Goal: Task Accomplishment & Management: Manage account settings

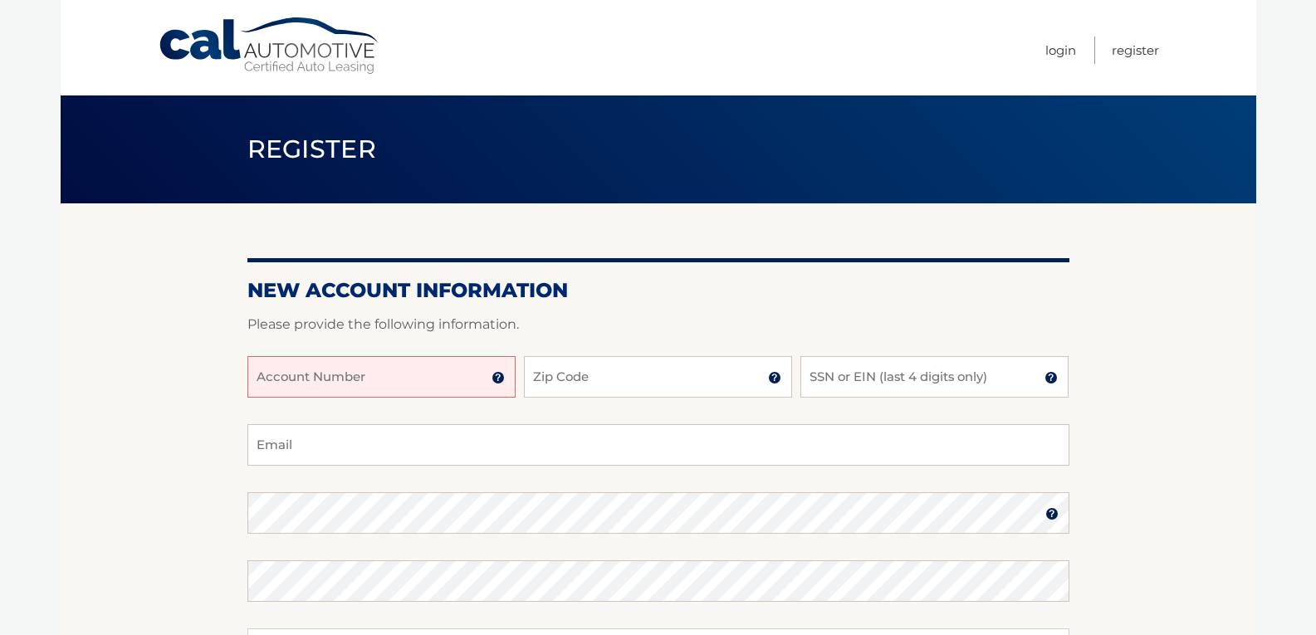
click at [267, 370] on input "Account Number" at bounding box center [382, 377] width 268 height 42
type input "44455995417"
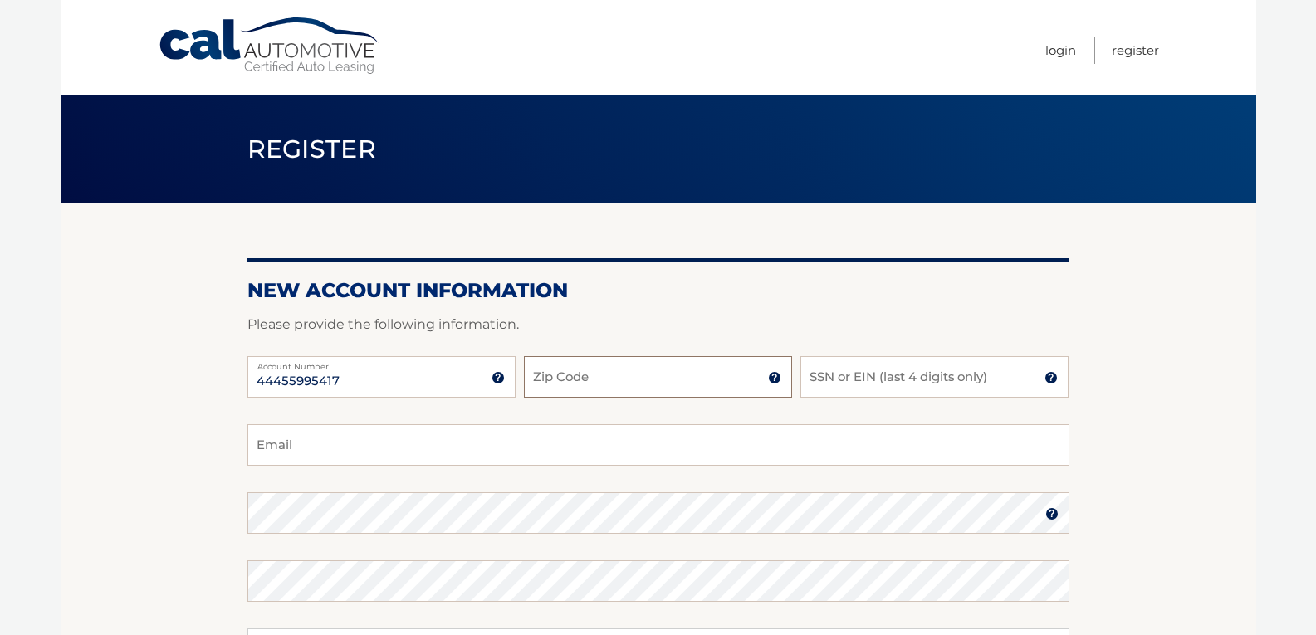
click at [570, 387] on input "Zip Code" at bounding box center [658, 377] width 268 height 42
type input "14626"
type input "ramroe@yahoo.com"
click at [824, 382] on input "SSN or EIN (last 4 digits only)" at bounding box center [935, 377] width 268 height 42
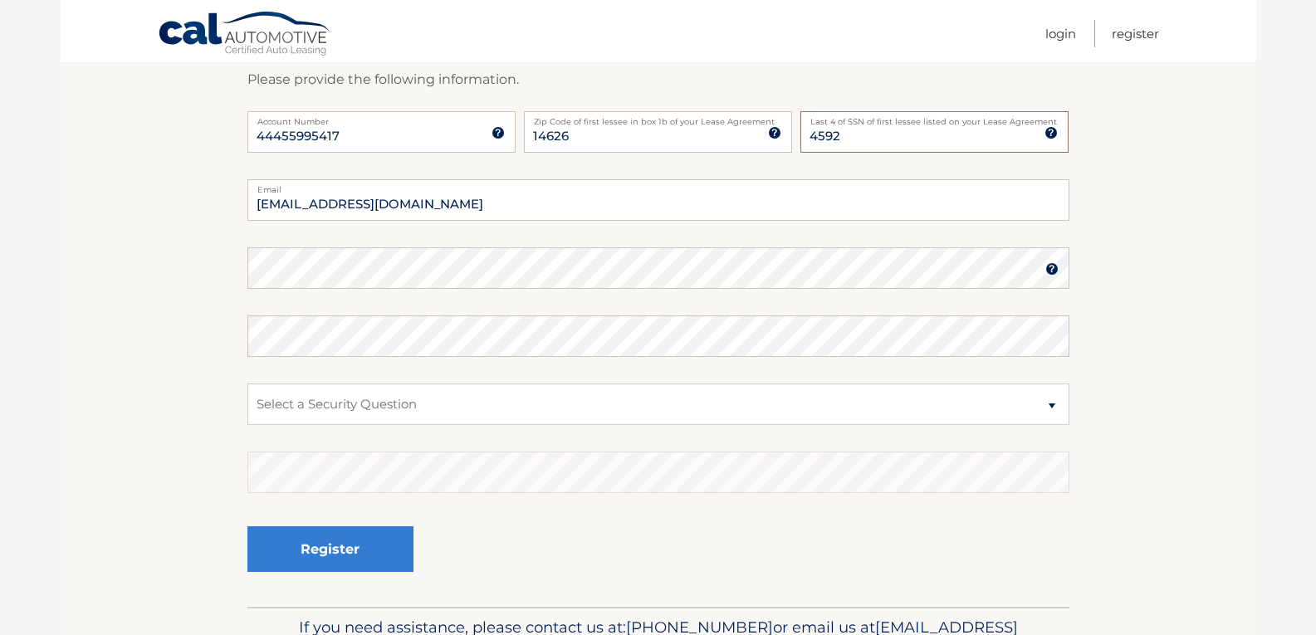
scroll to position [249, 0]
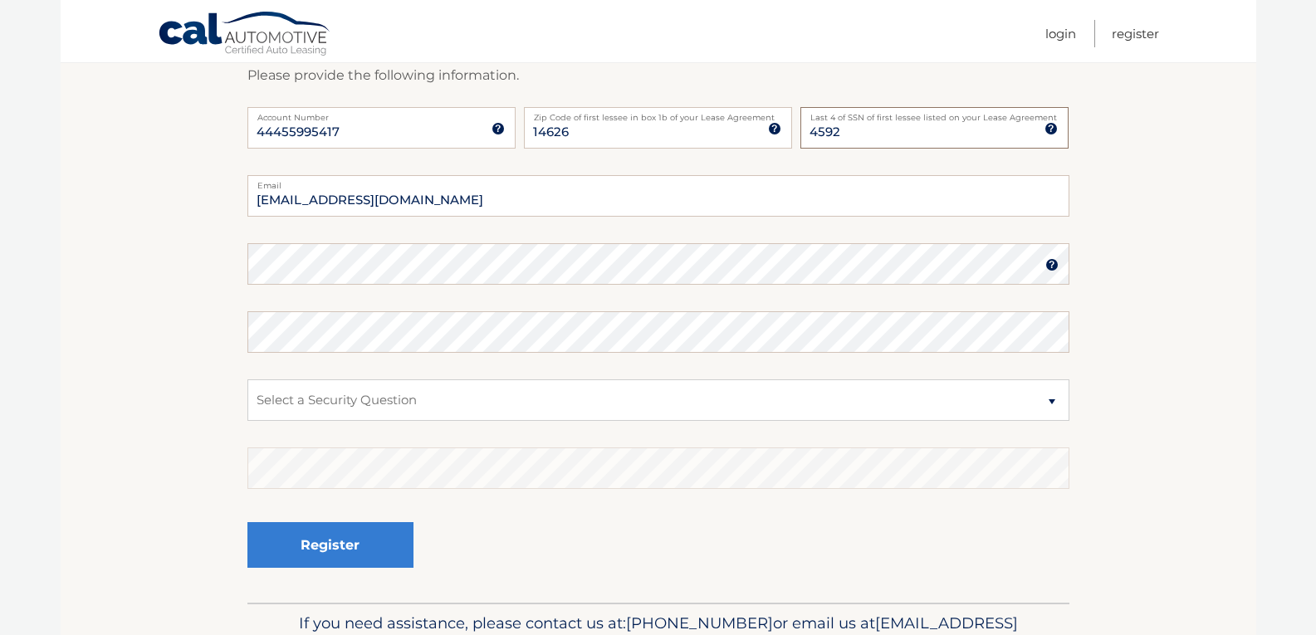
type input "4592"
click at [1048, 400] on select "Select a Security Question What was the name of your elementary school? What is…" at bounding box center [659, 401] width 822 height 42
select select "3"
click at [248, 380] on select "Select a Security Question What was the name of your elementary school? What is…" at bounding box center [659, 401] width 822 height 42
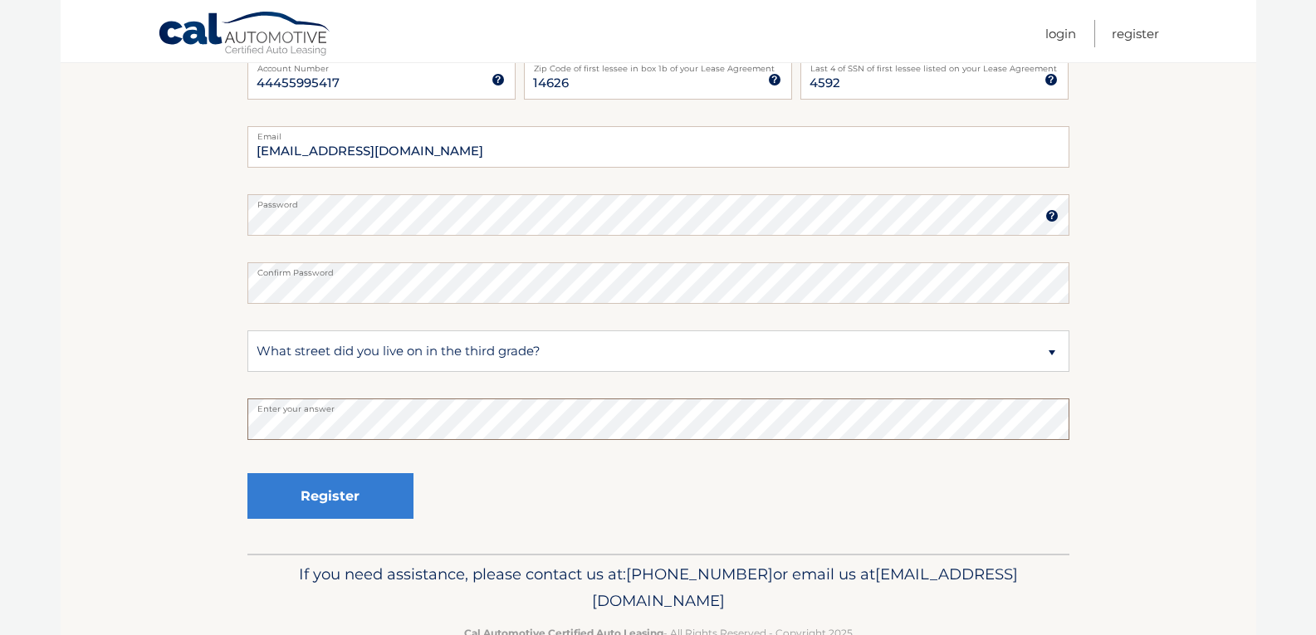
scroll to position [343, 0]
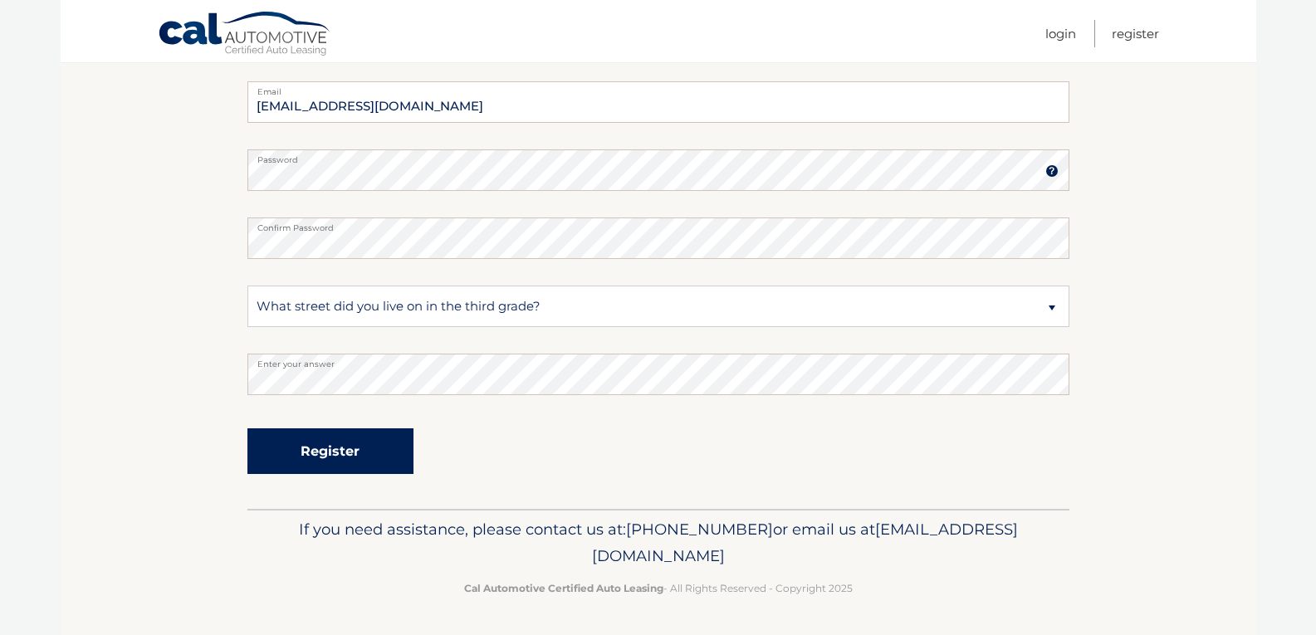
click at [309, 454] on button "Register" at bounding box center [331, 452] width 166 height 46
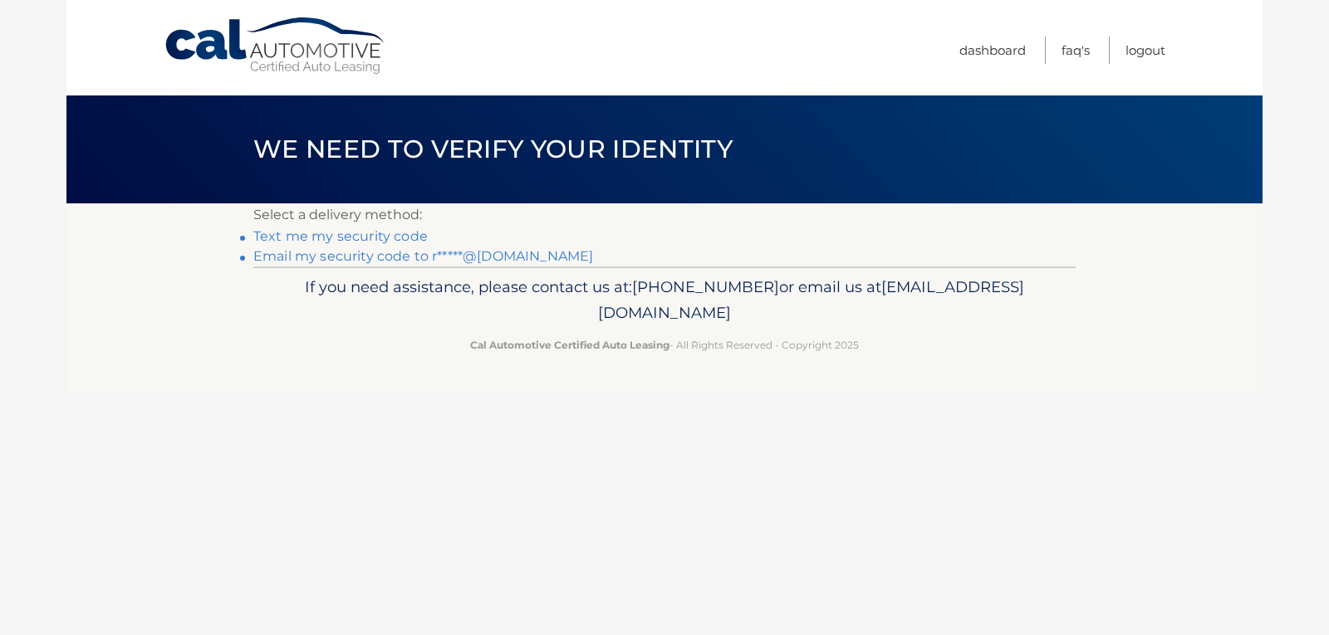
click at [313, 240] on link "Text me my security code" at bounding box center [340, 236] width 174 height 16
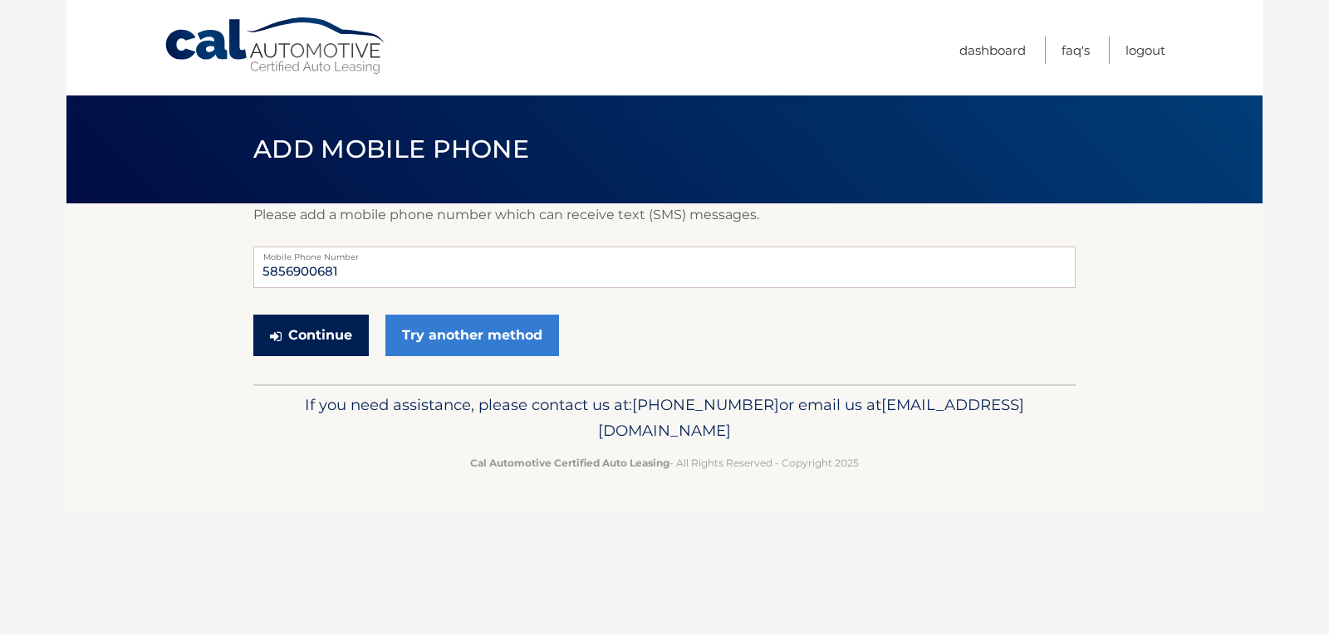
click at [316, 330] on button "Continue" at bounding box center [310, 336] width 115 height 42
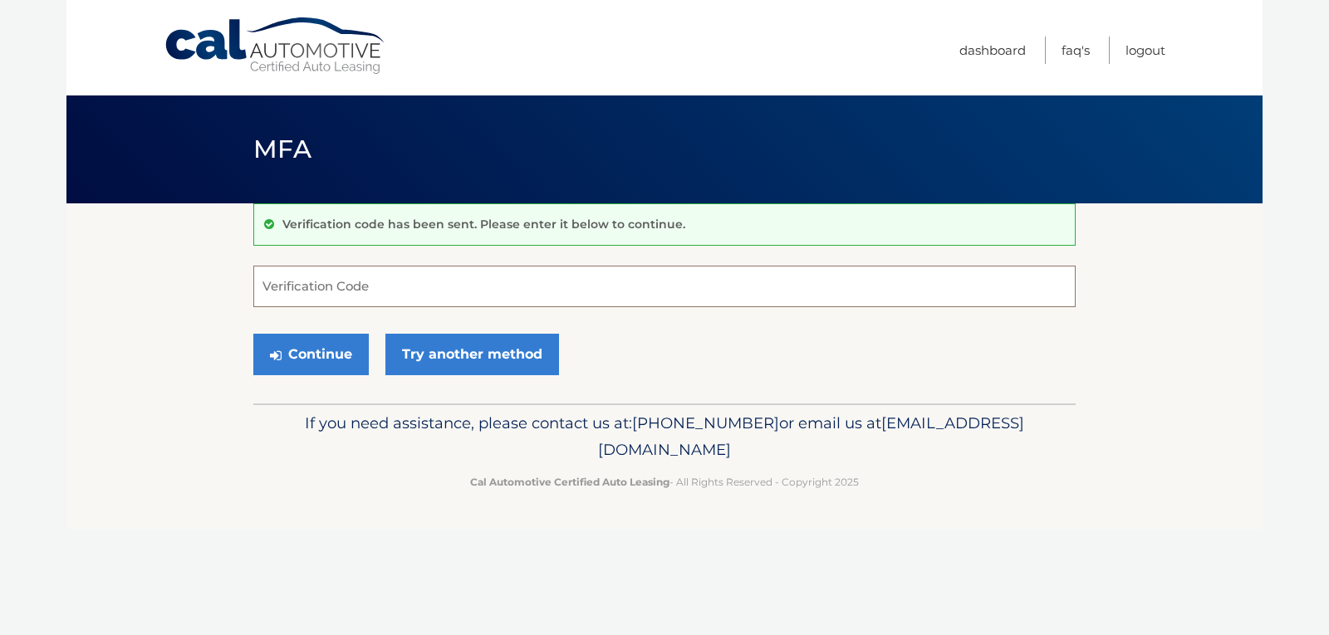
click at [297, 287] on input "Verification Code" at bounding box center [664, 287] width 822 height 42
type input "830033"
click at [301, 360] on button "Continue" at bounding box center [310, 355] width 115 height 42
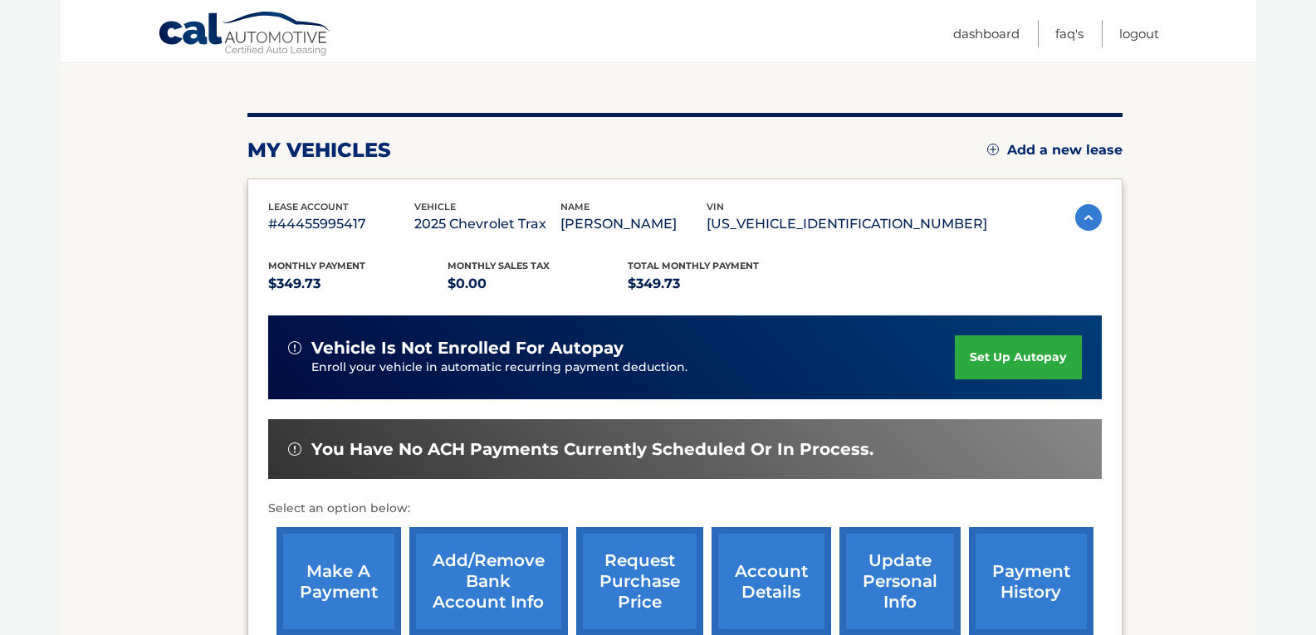
scroll to position [166, 0]
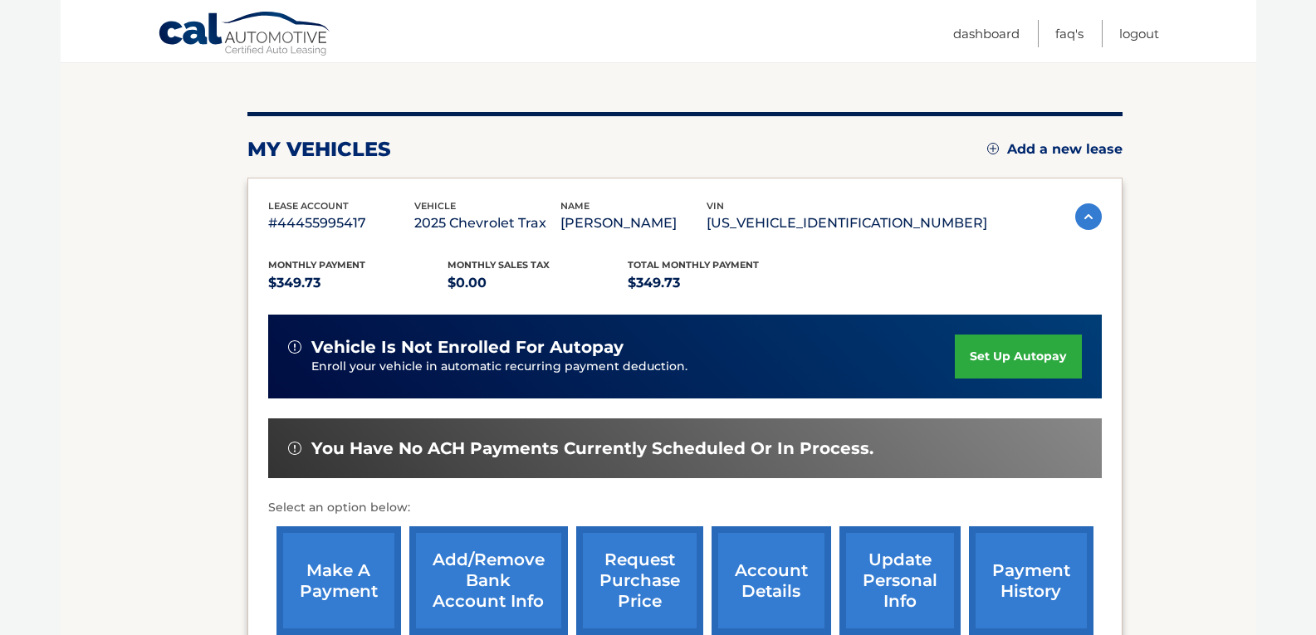
click at [1002, 356] on link "set up autopay" at bounding box center [1018, 357] width 126 height 44
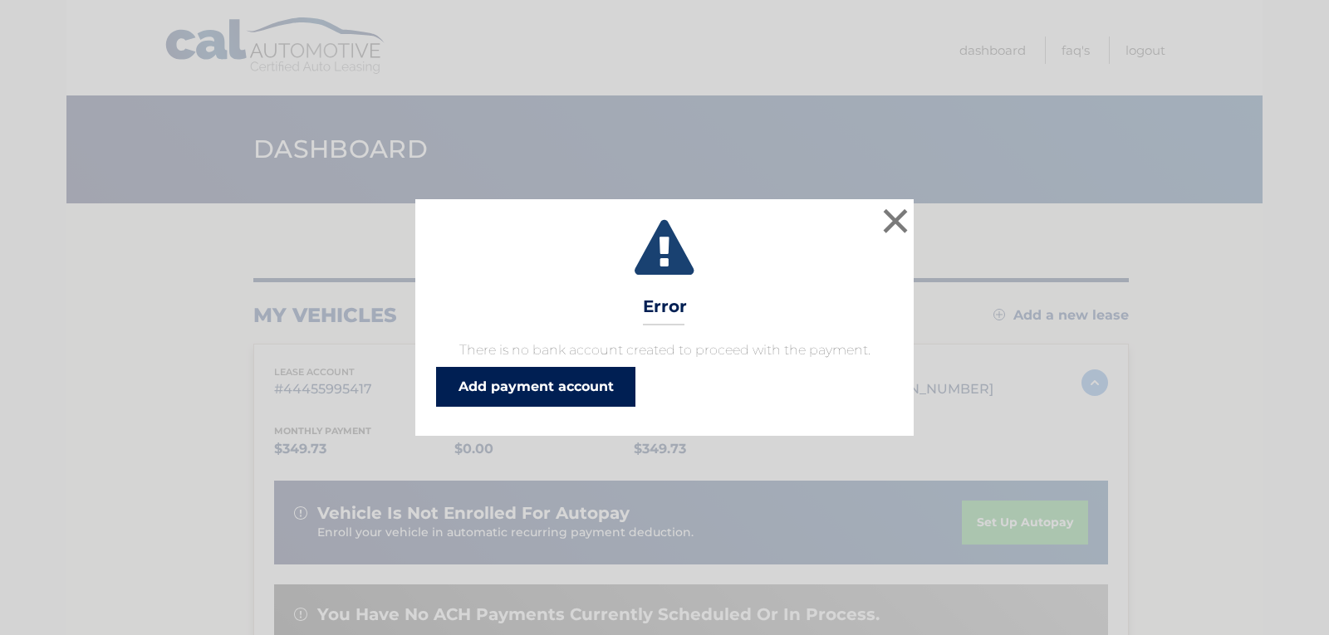
click at [499, 385] on link "Add payment account" at bounding box center [535, 387] width 199 height 40
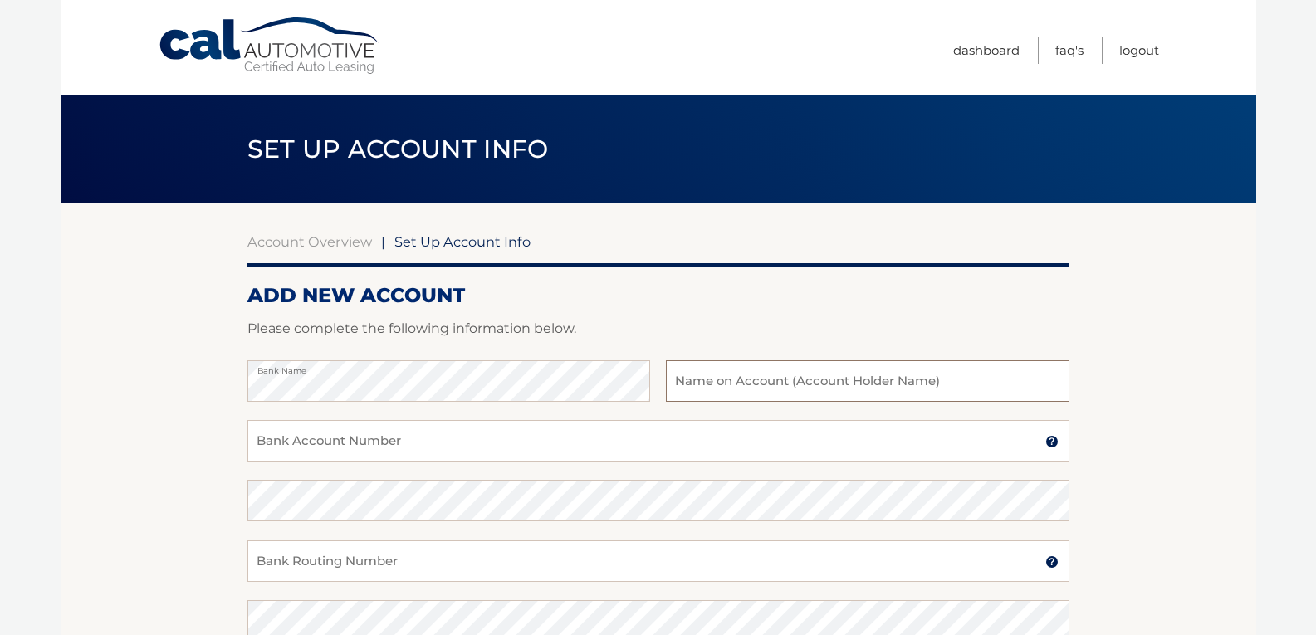
click at [716, 387] on input "text" at bounding box center [867, 381] width 403 height 42
type input "[PERSON_NAME]"
click at [288, 444] on input "Bank Account Number" at bounding box center [659, 441] width 822 height 42
type input "7148725"
click at [278, 561] on input "Bank Routing Number" at bounding box center [659, 562] width 822 height 42
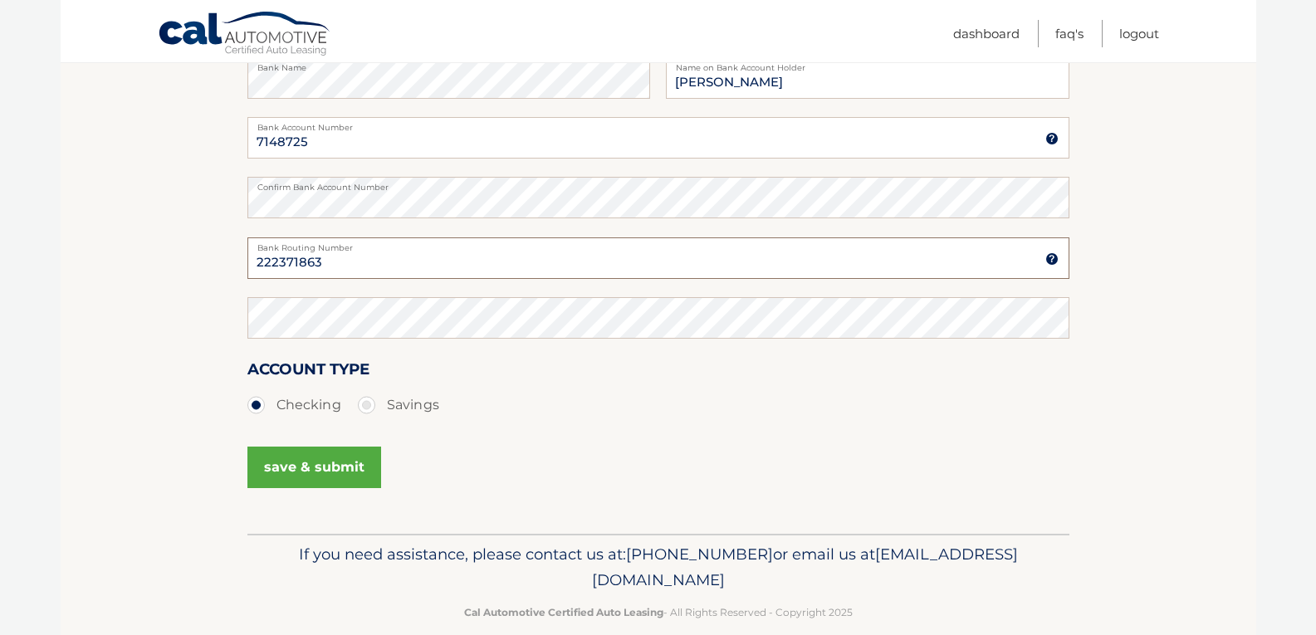
scroll to position [328, 0]
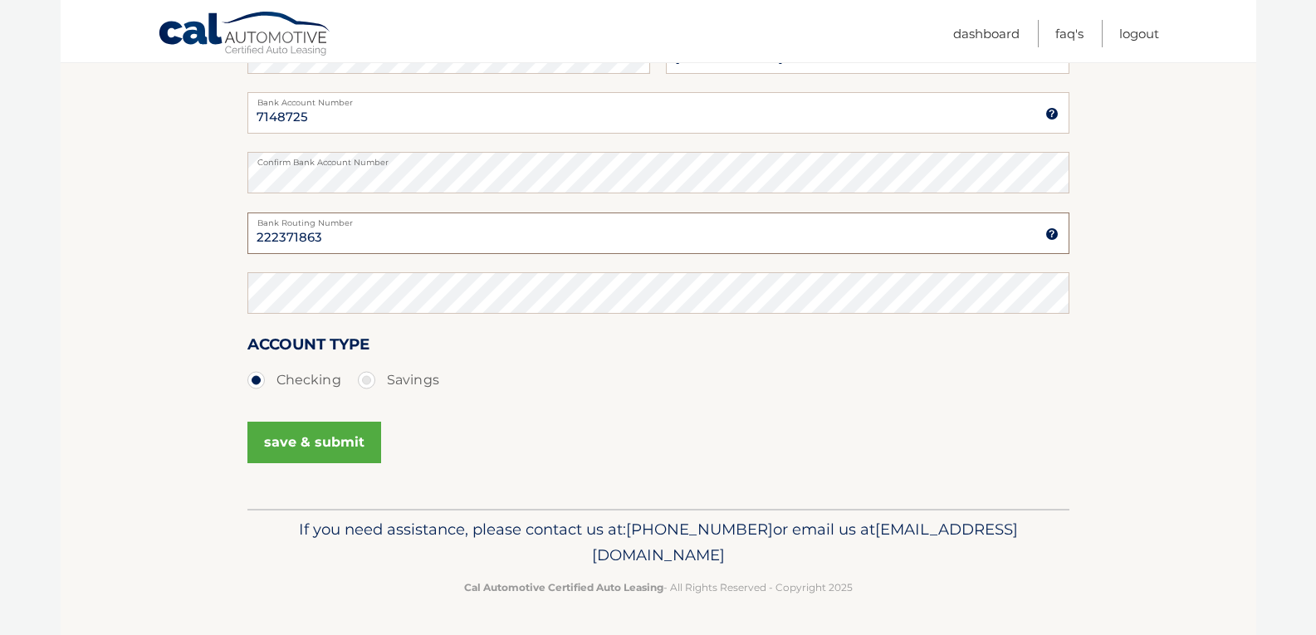
type input "222371863"
click at [311, 115] on input "7148725" at bounding box center [659, 113] width 822 height 42
type input "7148725 12"
drag, startPoint x: 320, startPoint y: 233, endPoint x: 252, endPoint y: 233, distance: 67.3
click at [225, 237] on section "Account Overview | Set Up Account Info ADD NEW ACCOUNT Please complete the foll…" at bounding box center [659, 192] width 1196 height 634
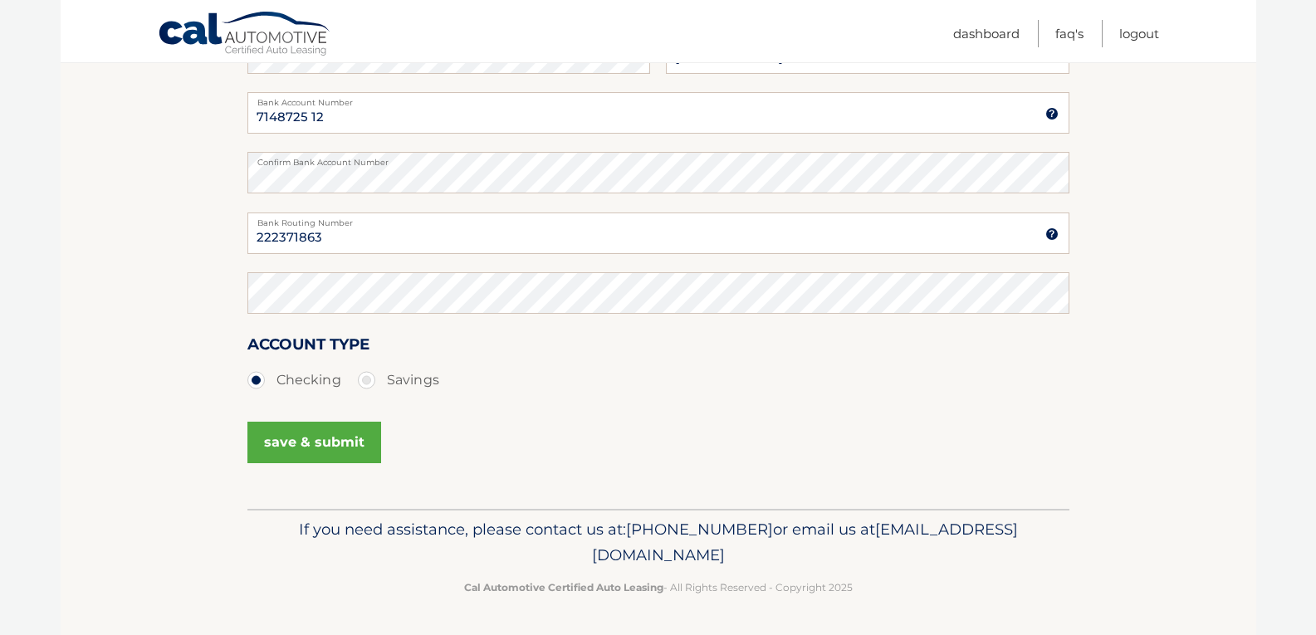
drag, startPoint x: 287, startPoint y: 224, endPoint x: 97, endPoint y: 267, distance: 194.2
click at [96, 267] on section "Account Overview | Set Up Account Info ADD NEW ACCOUNT Please complete the foll…" at bounding box center [659, 192] width 1196 height 634
drag, startPoint x: 323, startPoint y: 236, endPoint x: 239, endPoint y: 243, distance: 84.1
click at [202, 246] on section "Account Overview | Set Up Account Info ADD NEW ACCOUNT Please complete the foll…" at bounding box center [659, 192] width 1196 height 634
click at [299, 441] on button "save & submit" at bounding box center [315, 443] width 134 height 42
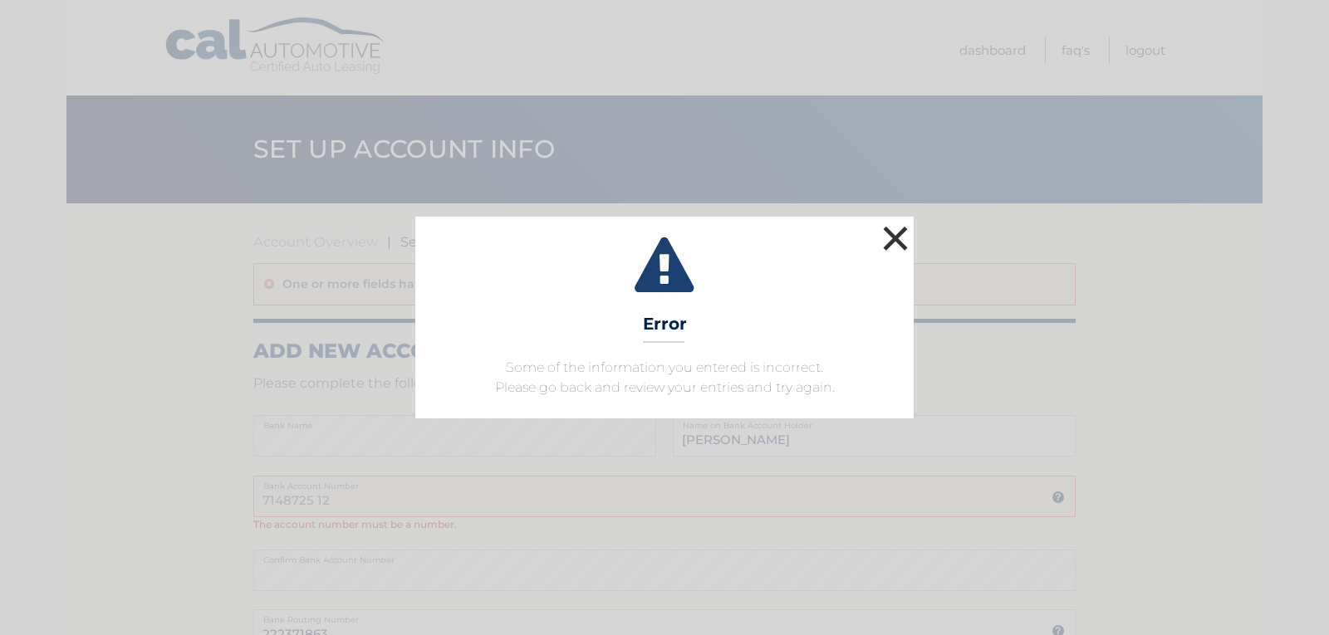
click at [892, 240] on button "×" at bounding box center [895, 238] width 33 height 33
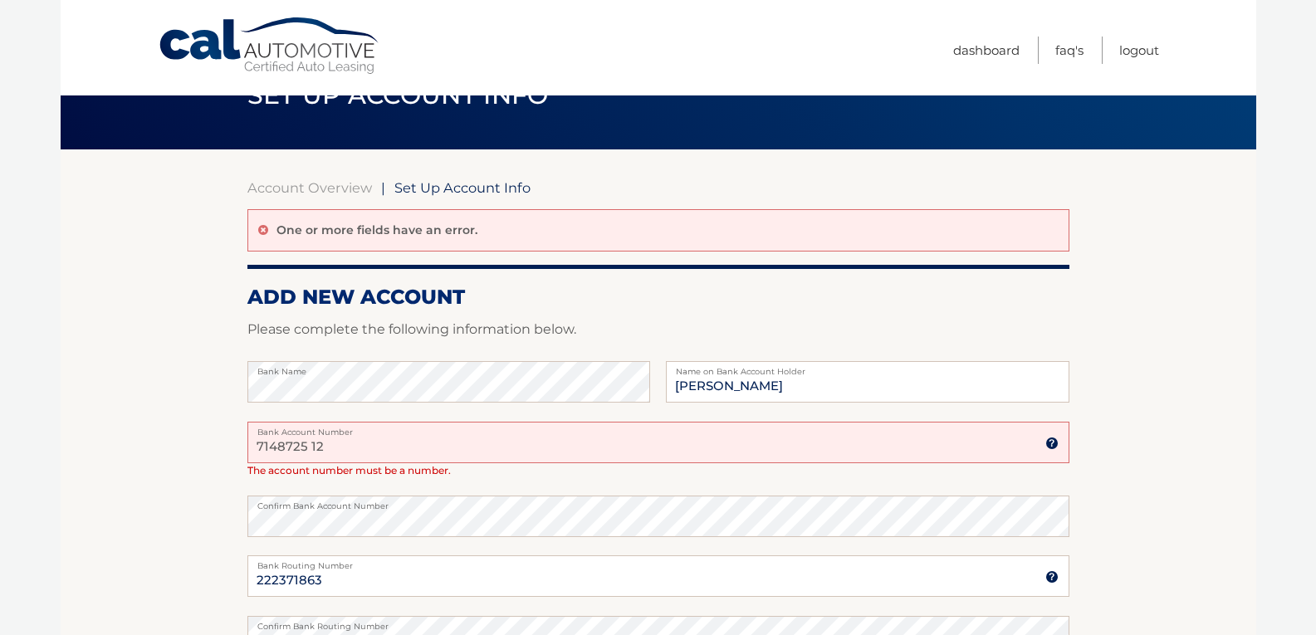
scroll to position [83, 0]
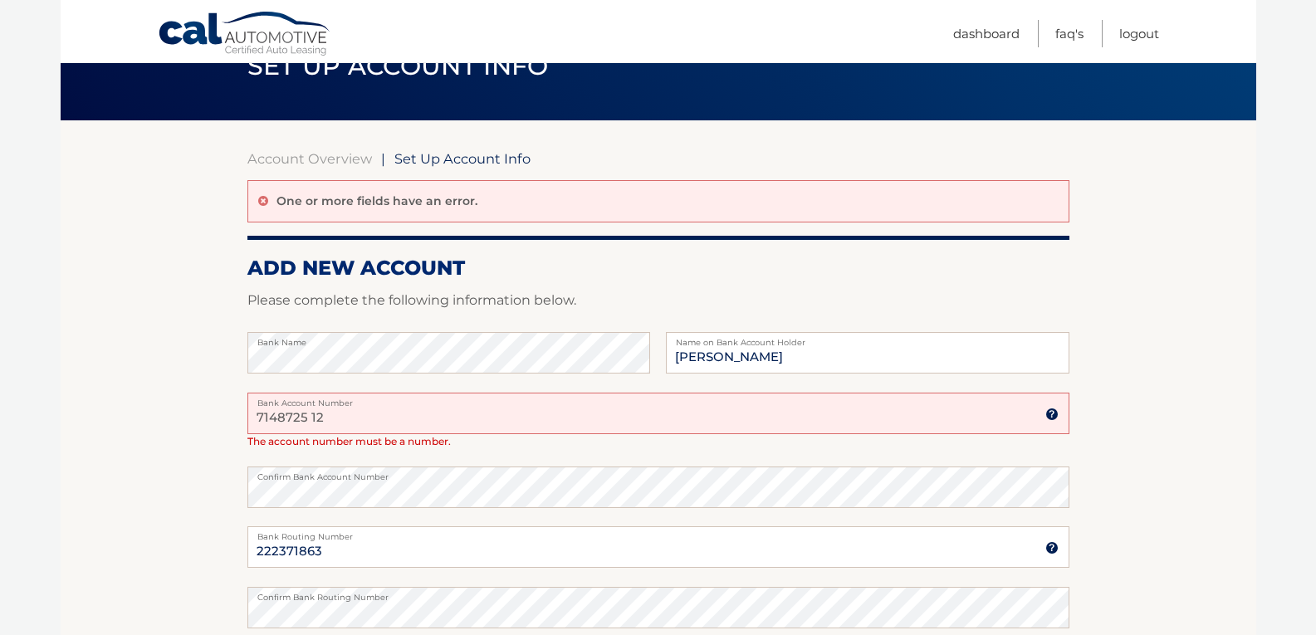
drag, startPoint x: 330, startPoint y: 420, endPoint x: 190, endPoint y: 419, distance: 139.5
click at [190, 419] on section "Account Overview | Set Up Account Info One or more fields have an error. ADD NE…" at bounding box center [659, 471] width 1196 height 703
drag, startPoint x: 176, startPoint y: 431, endPoint x: 159, endPoint y: 424, distance: 17.9
click at [166, 428] on section "Account Overview | Set Up Account Info One or more fields have an error. ADD NE…" at bounding box center [659, 471] width 1196 height 703
click at [1053, 416] on img at bounding box center [1052, 414] width 13 height 13
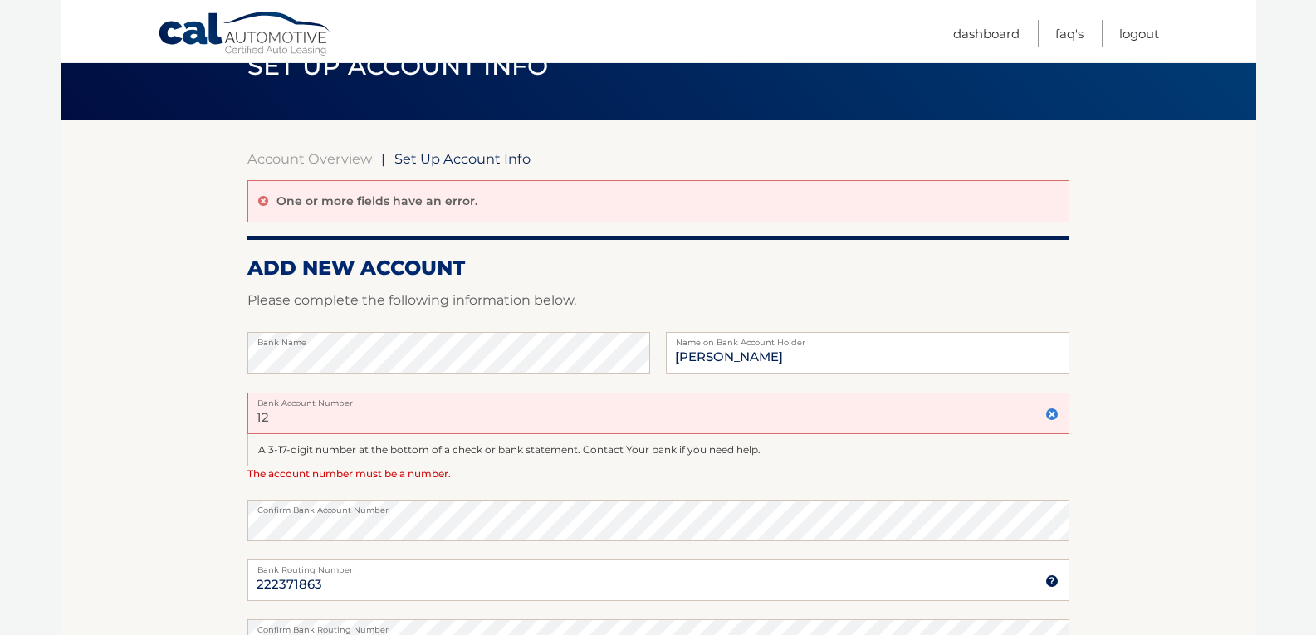
drag, startPoint x: 278, startPoint y: 414, endPoint x: 147, endPoint y: 407, distance: 131.4
click at [147, 408] on section "Account Overview | Set Up Account Info One or more fields have an error. ADD NE…" at bounding box center [659, 488] width 1196 height 736
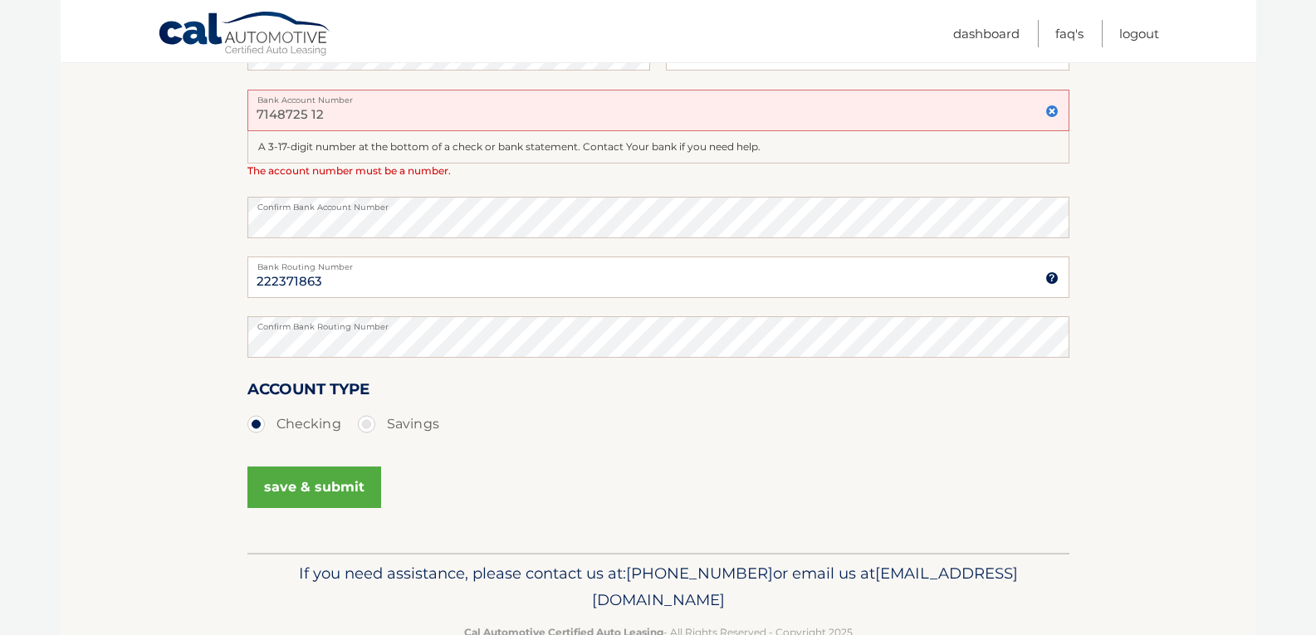
scroll to position [415, 0]
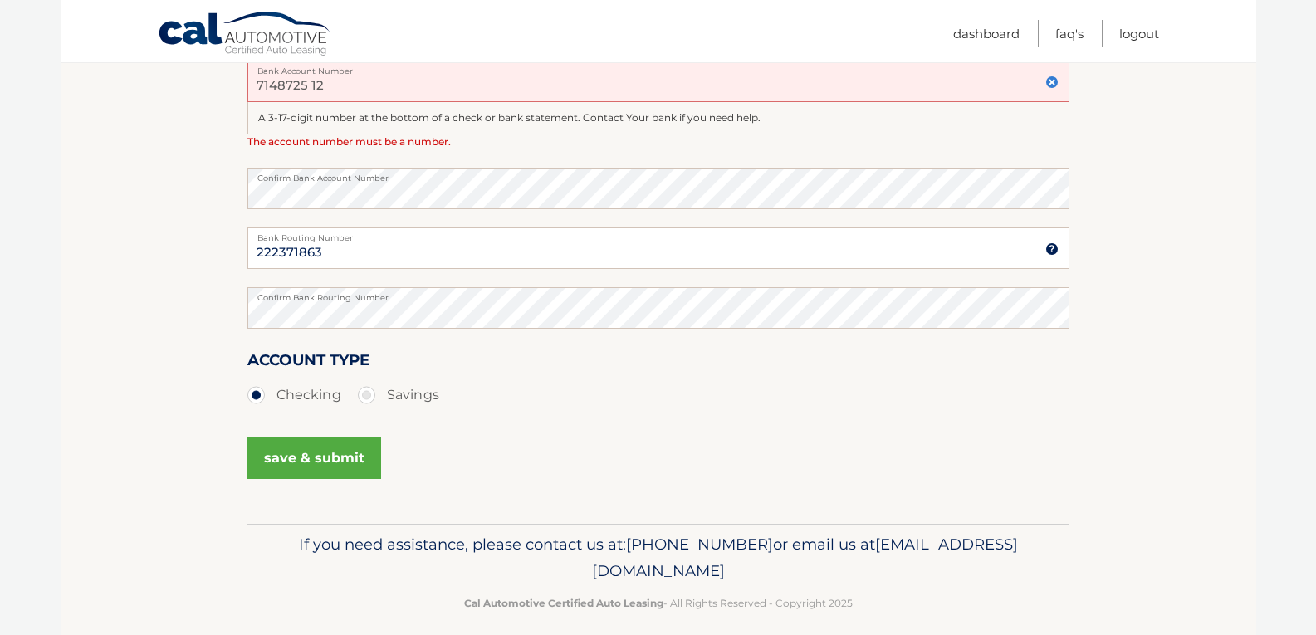
type input "7148725 12"
click at [307, 453] on button "save & submit" at bounding box center [315, 459] width 134 height 42
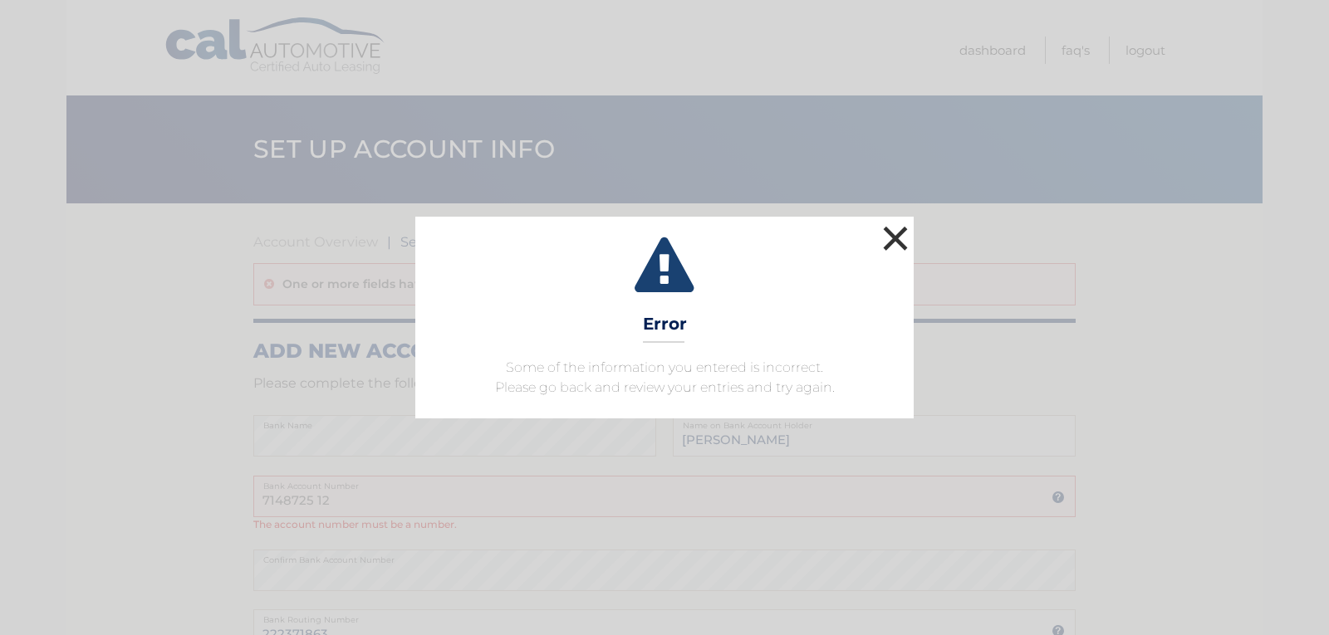
click at [898, 238] on button "×" at bounding box center [895, 238] width 33 height 33
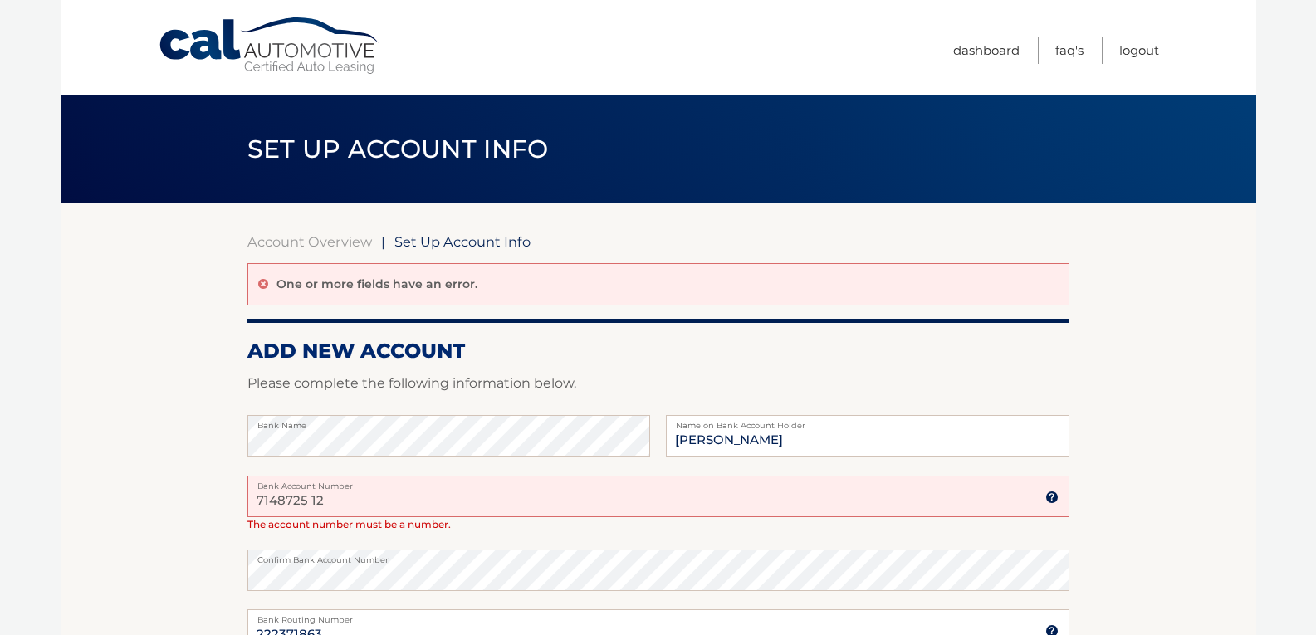
click at [1047, 495] on img at bounding box center [1052, 497] width 13 height 13
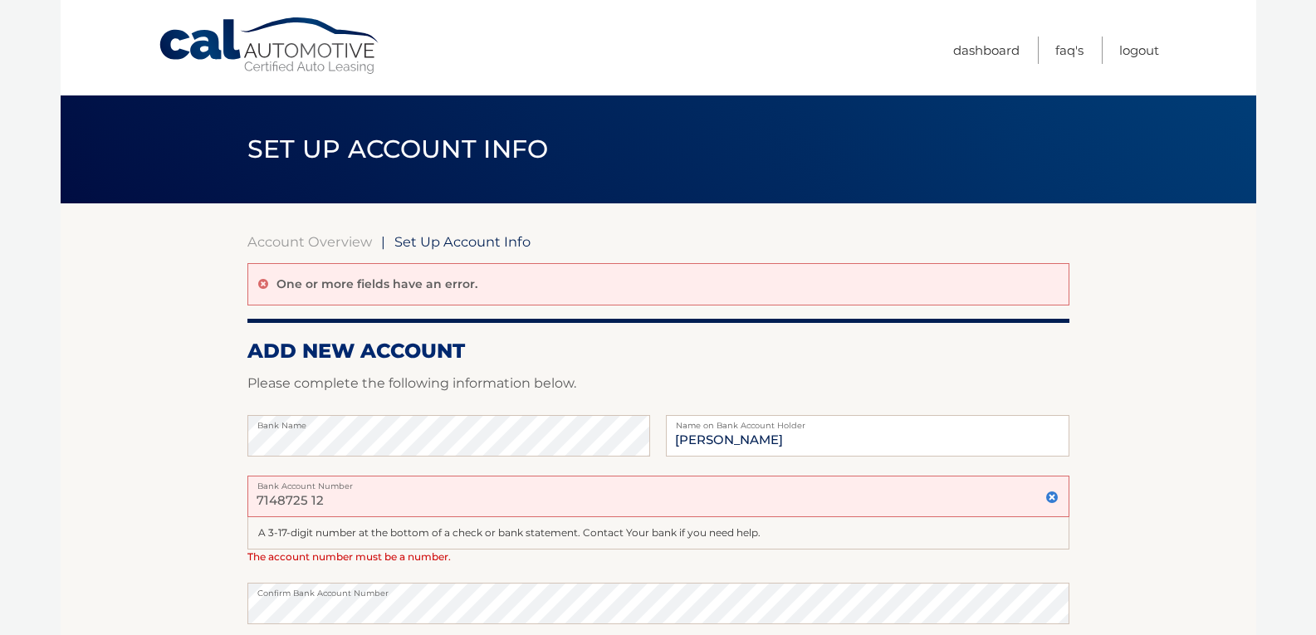
click at [334, 503] on input "7148725 12" at bounding box center [659, 497] width 822 height 42
type input "7148725 12 1391"
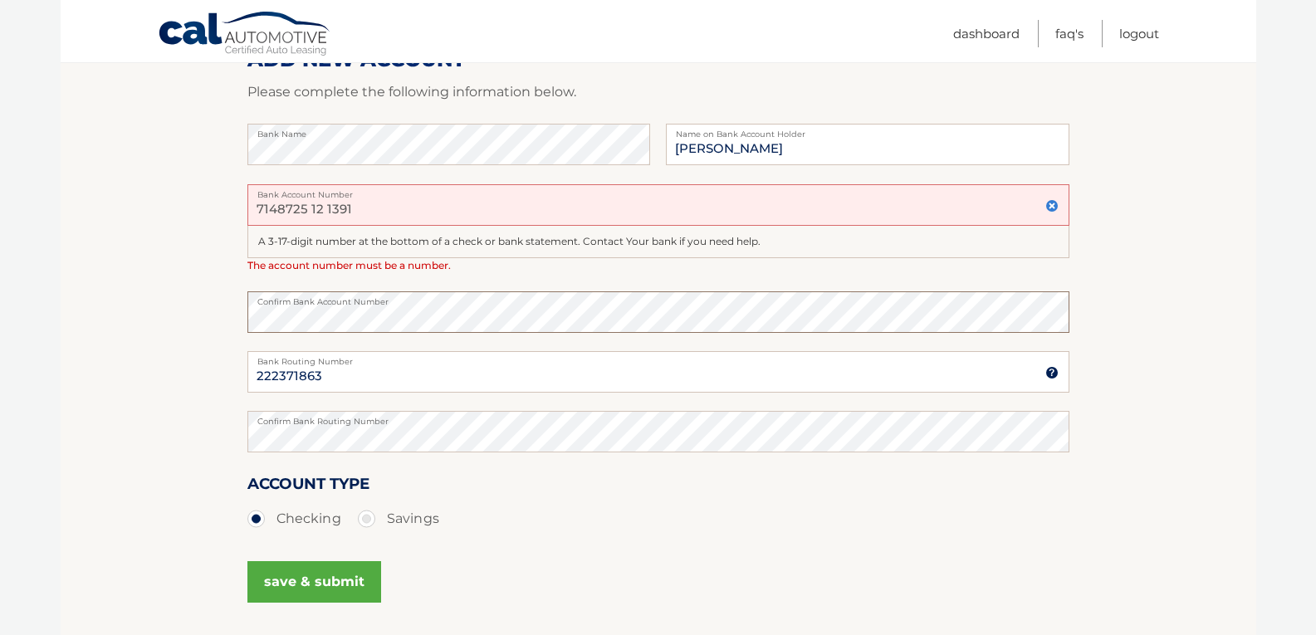
scroll to position [332, 0]
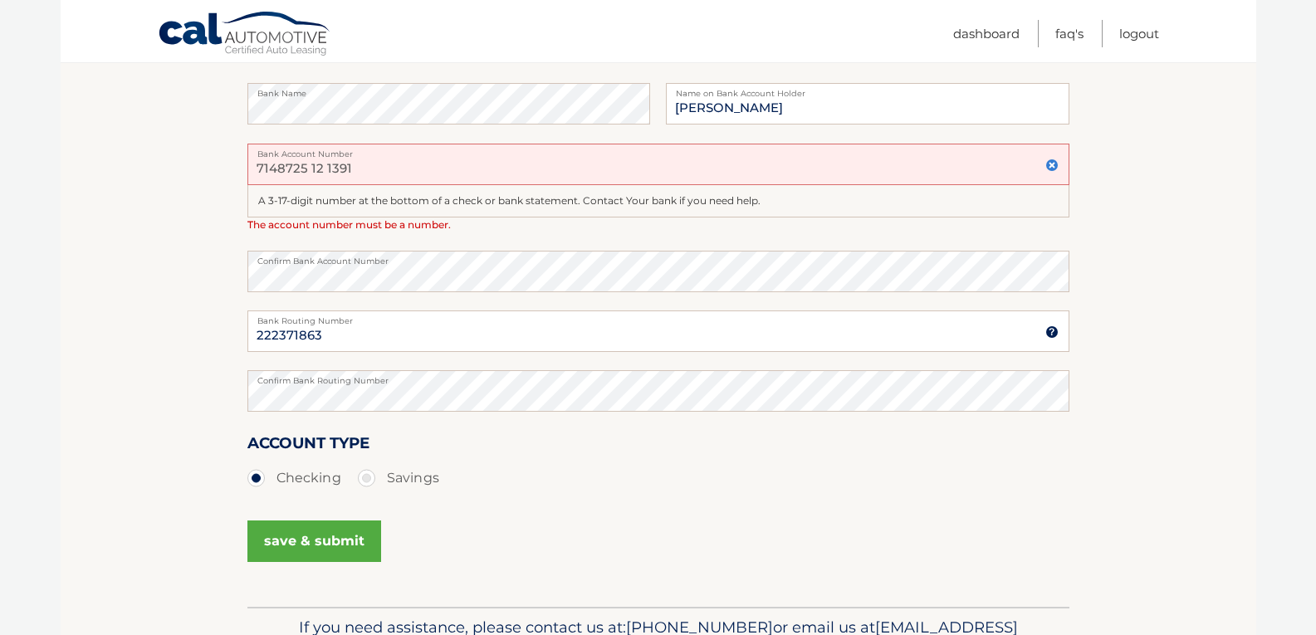
click at [301, 546] on button "save & submit" at bounding box center [315, 542] width 134 height 42
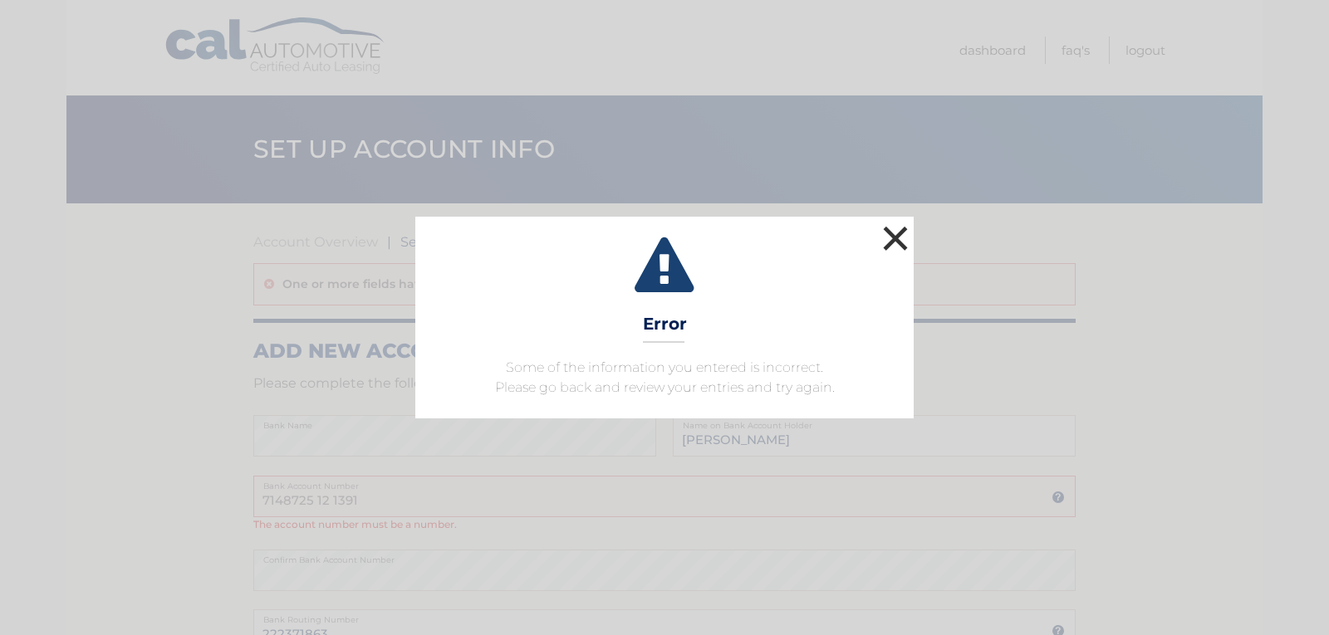
click at [899, 243] on button "×" at bounding box center [895, 238] width 33 height 33
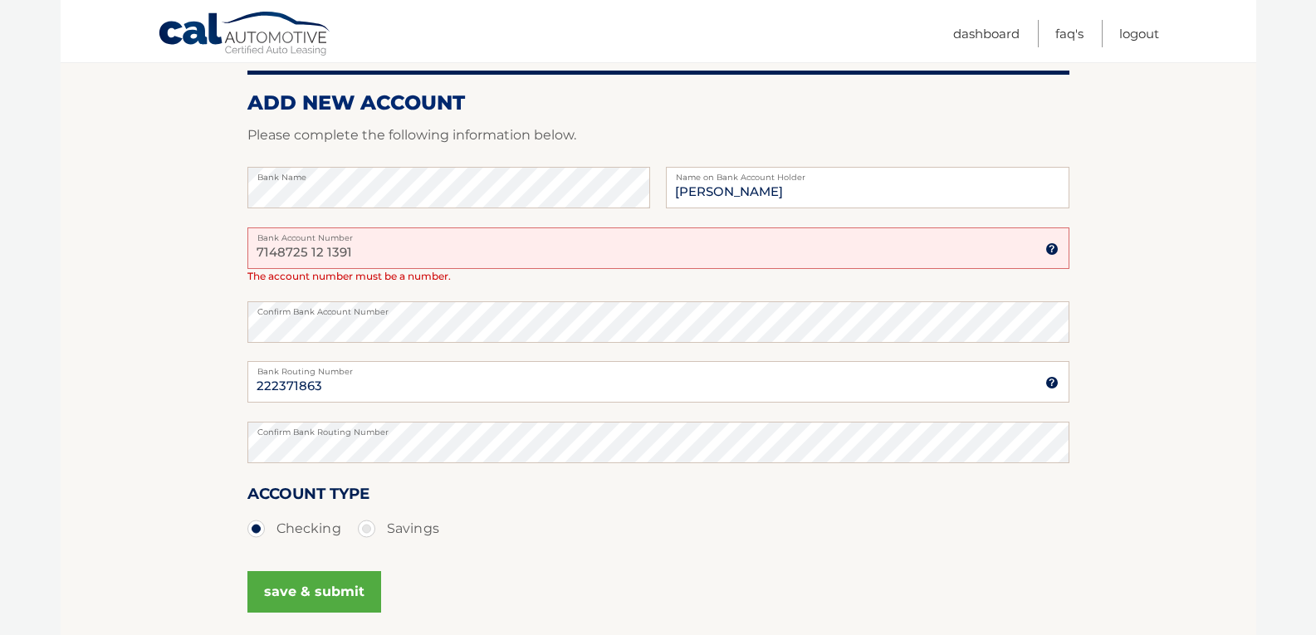
scroll to position [249, 0]
drag, startPoint x: 362, startPoint y: 252, endPoint x: 151, endPoint y: 260, distance: 211.1
click at [151, 260] on section "Account Overview | Set Up Account Info One or more fields have an error. ADD NE…" at bounding box center [659, 305] width 1196 height 703
click at [156, 328] on section "Account Overview | Set Up Account Info One or more fields have an error. ADD NE…" at bounding box center [659, 305] width 1196 height 703
click at [303, 246] on input "Bank Account Number" at bounding box center [659, 248] width 822 height 42
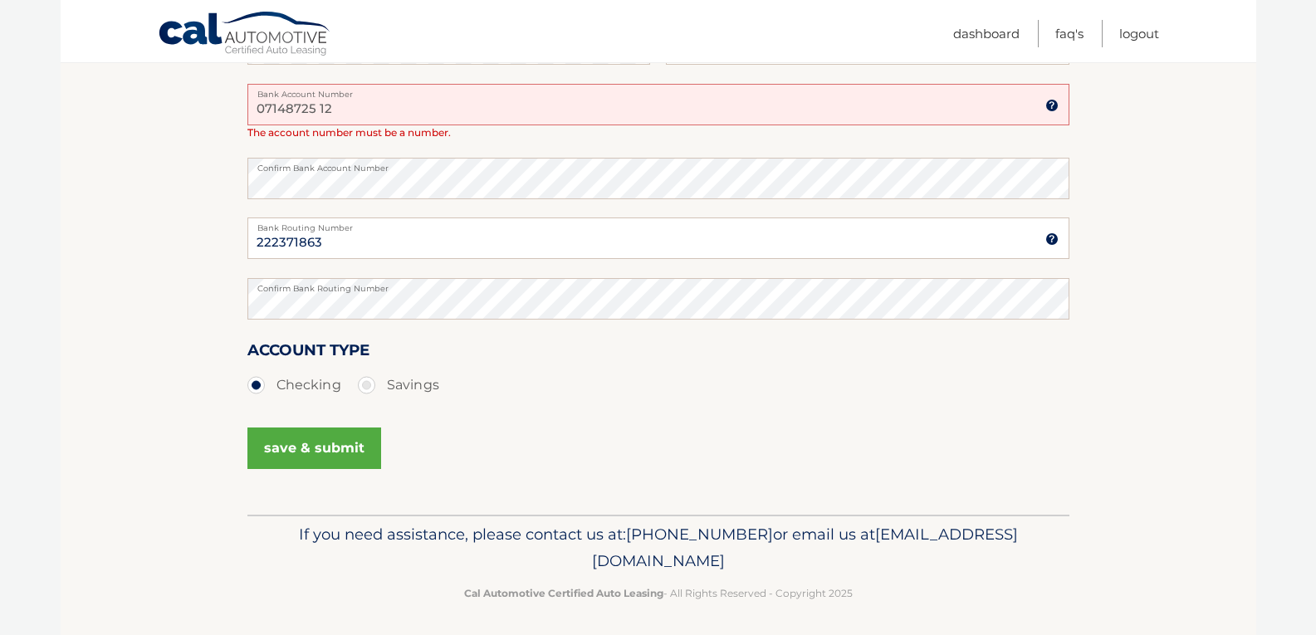
scroll to position [397, 0]
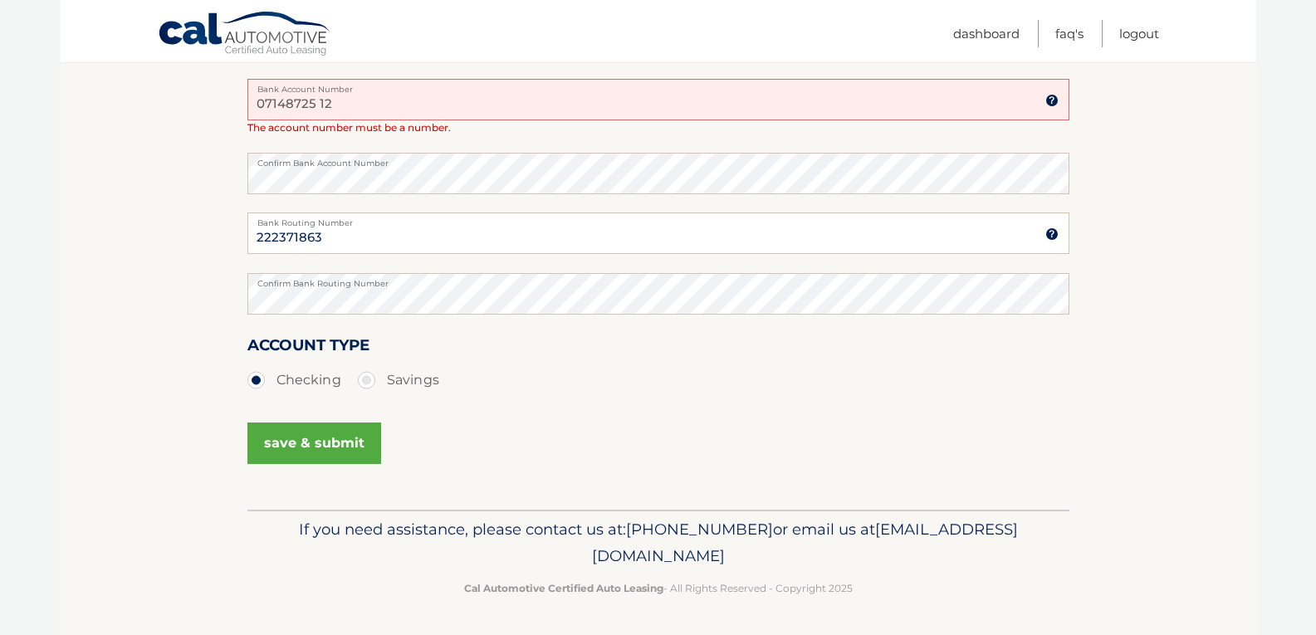
type input "07148725 12"
click at [308, 447] on button "save & submit" at bounding box center [315, 444] width 134 height 42
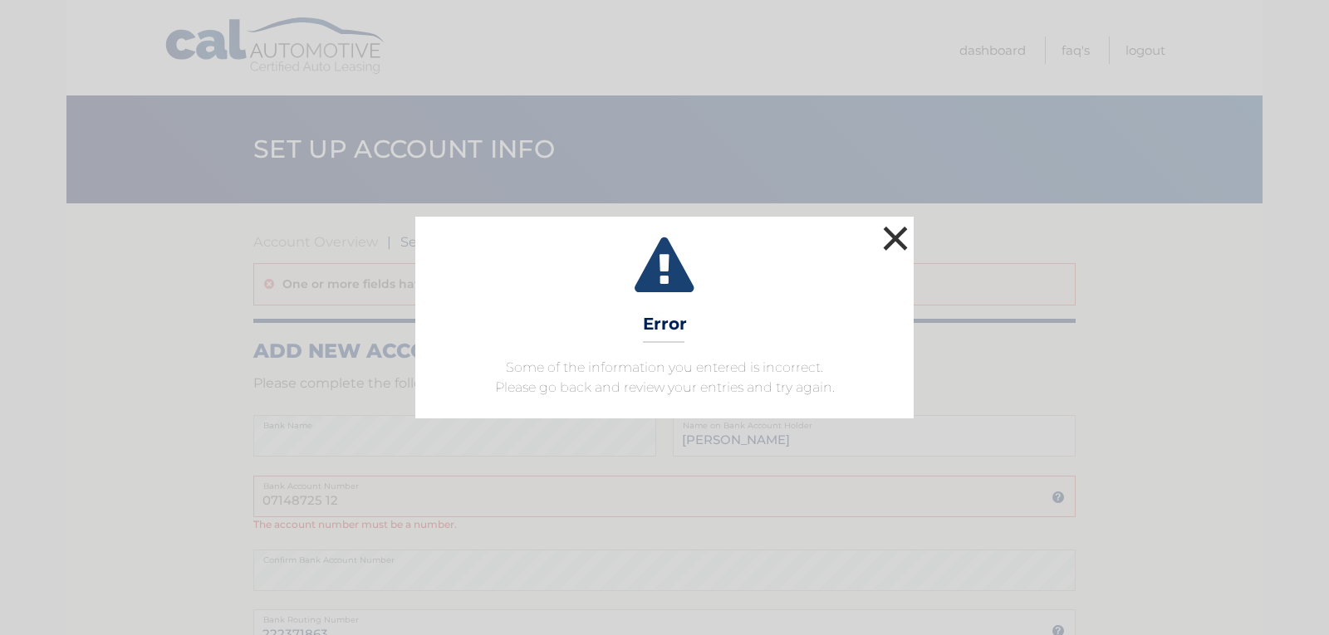
click at [898, 236] on button "×" at bounding box center [895, 238] width 33 height 33
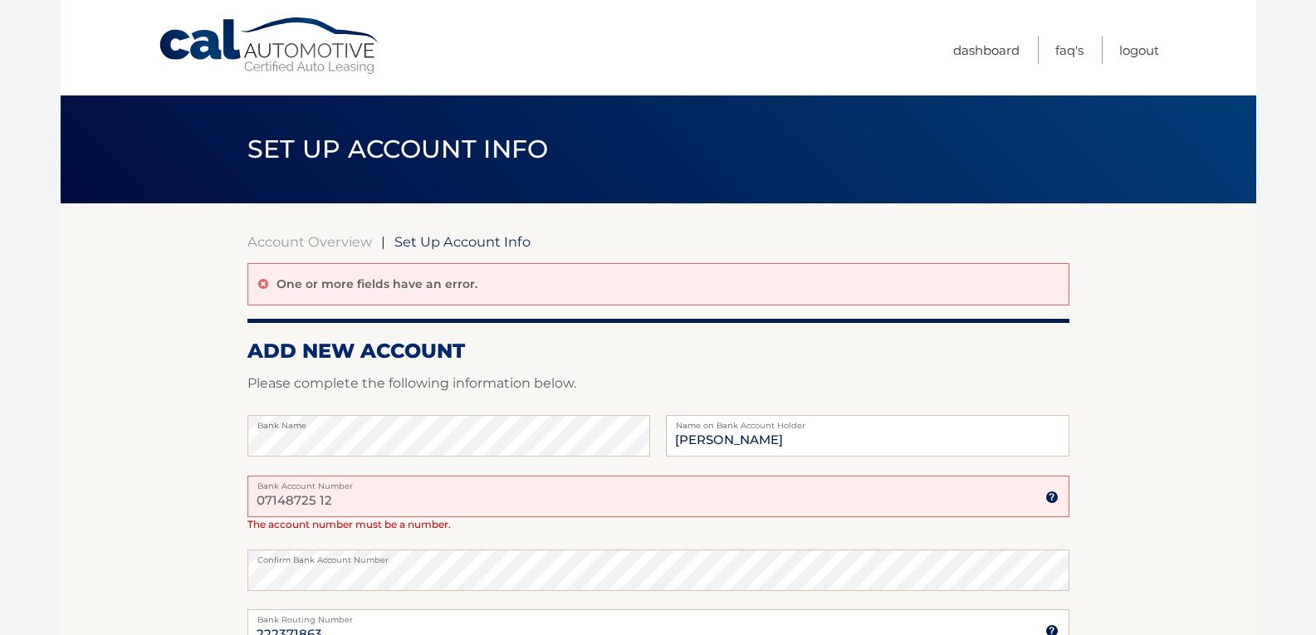
drag, startPoint x: 357, startPoint y: 497, endPoint x: 21, endPoint y: 547, distance: 340.2
click at [21, 547] on body "Cal Automotive Menu Dashboard FAQ's Logout |" at bounding box center [658, 317] width 1316 height 635
type input "1391"
click at [96, 570] on section "Account Overview | Set Up Account Info One or more fields have an error. ADD NE…" at bounding box center [659, 554] width 1196 height 703
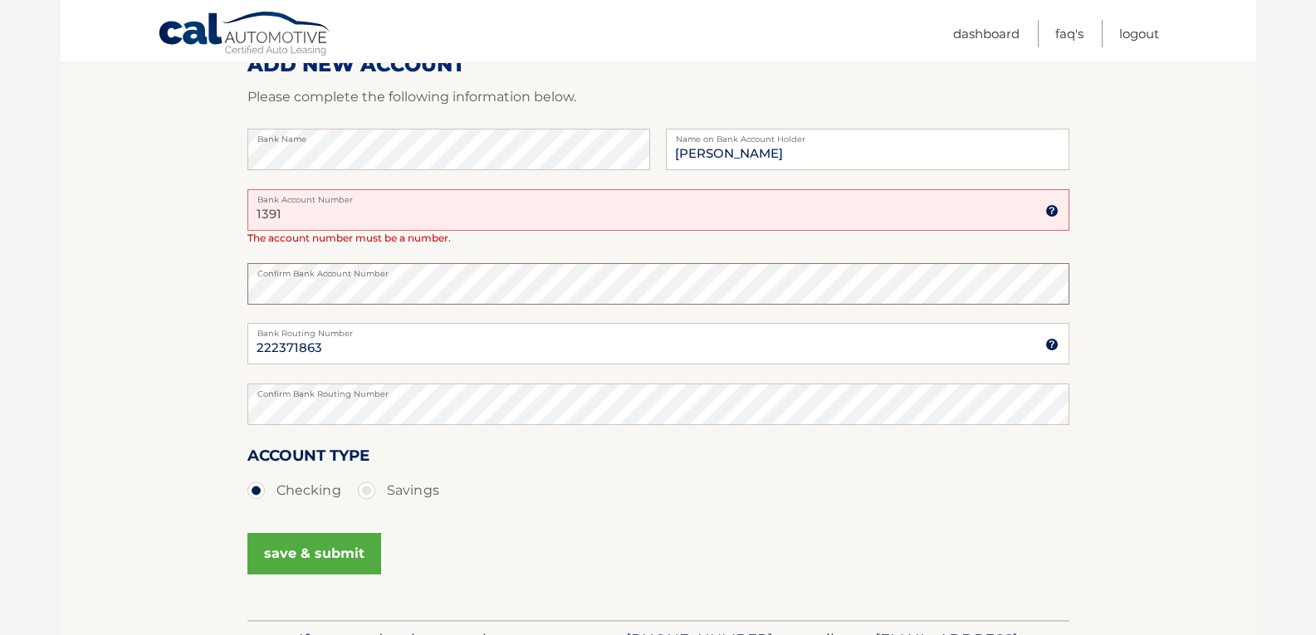
scroll to position [332, 0]
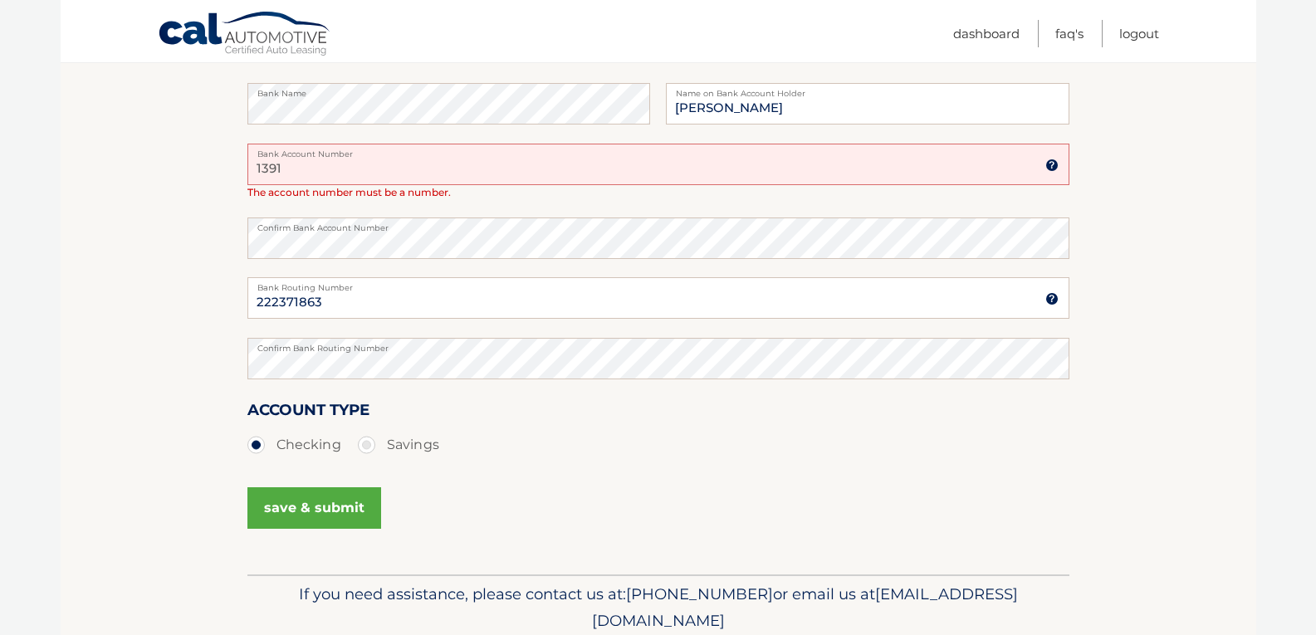
click at [314, 517] on button "save & submit" at bounding box center [315, 509] width 134 height 42
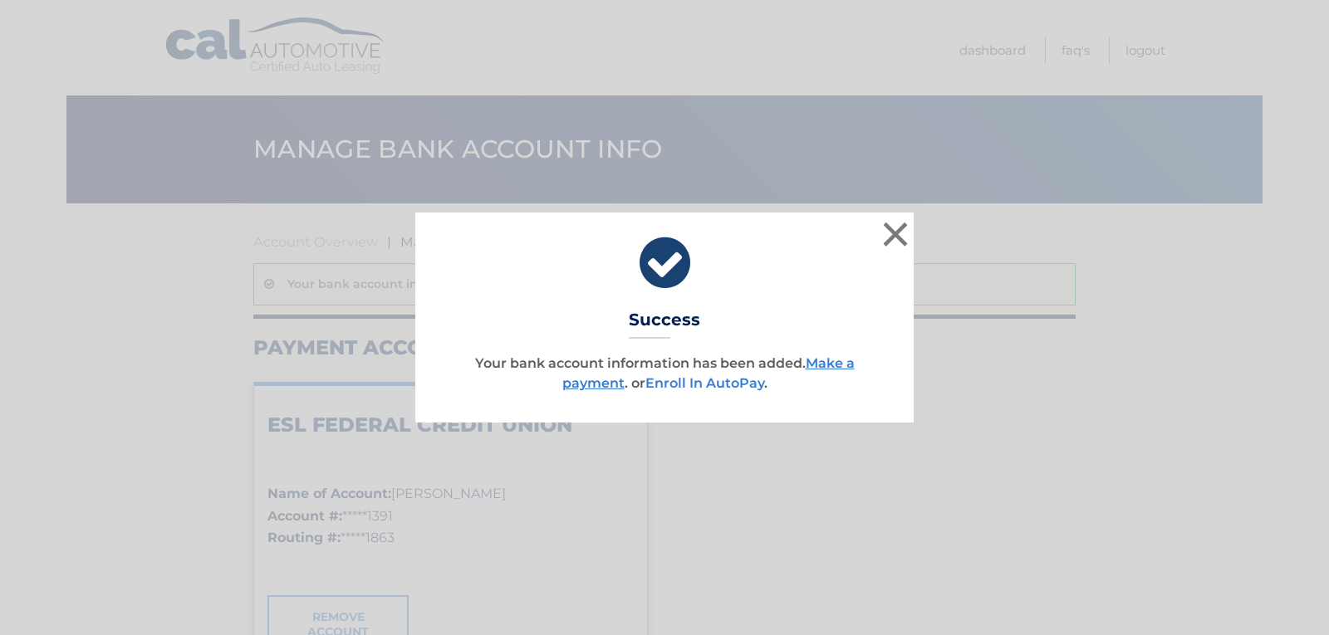
click at [692, 385] on link "Enroll In AutoPay" at bounding box center [704, 383] width 119 height 16
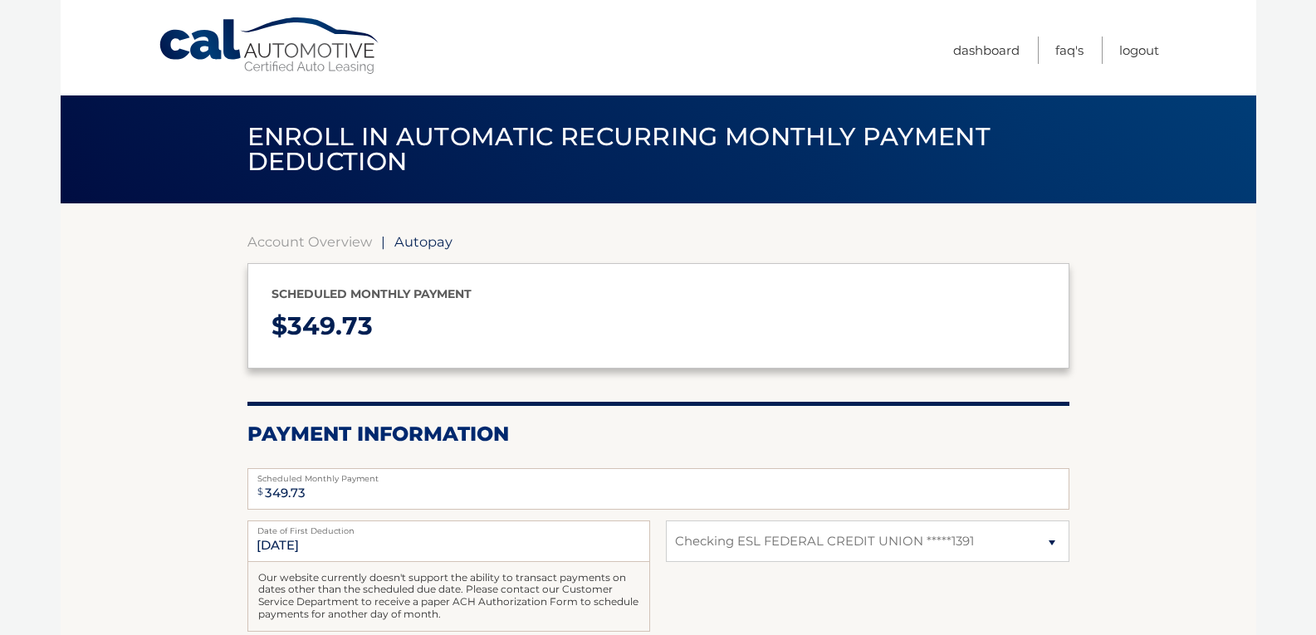
select select "MDBlMjdjMTUtMzVjNS00ODM4LWJhMmYtODRmY2IzOWQ1ZWY0"
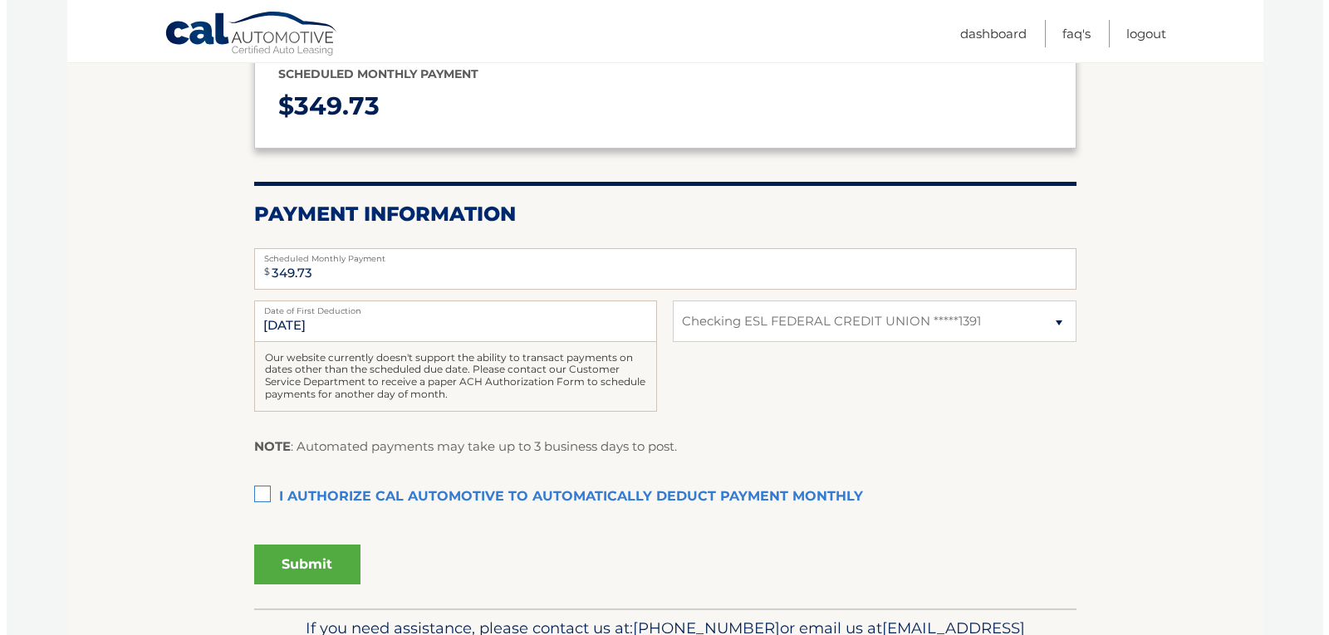
scroll to position [249, 0]
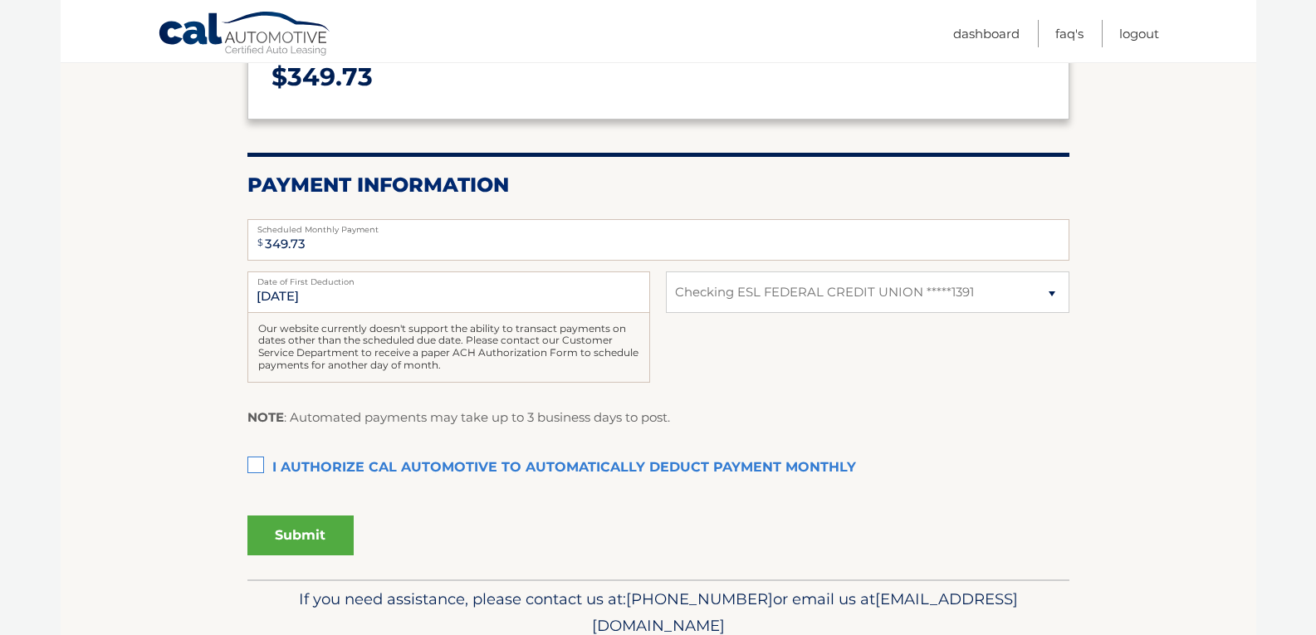
click at [258, 467] on label "I authorize cal automotive to automatically deduct payment monthly This checkbo…" at bounding box center [659, 468] width 822 height 33
click at [0, 0] on input "I authorize cal automotive to automatically deduct payment monthly This checkbo…" at bounding box center [0, 0] width 0 height 0
click at [295, 539] on button "Submit" at bounding box center [301, 536] width 106 height 40
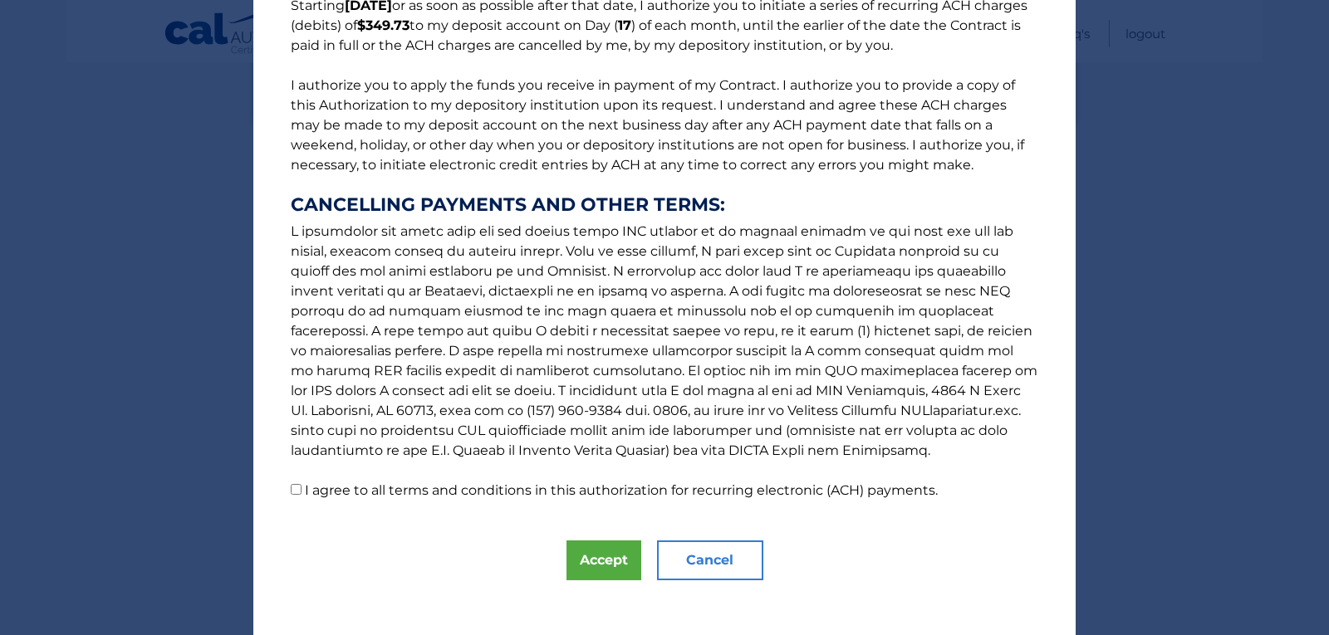
scroll to position [169, 0]
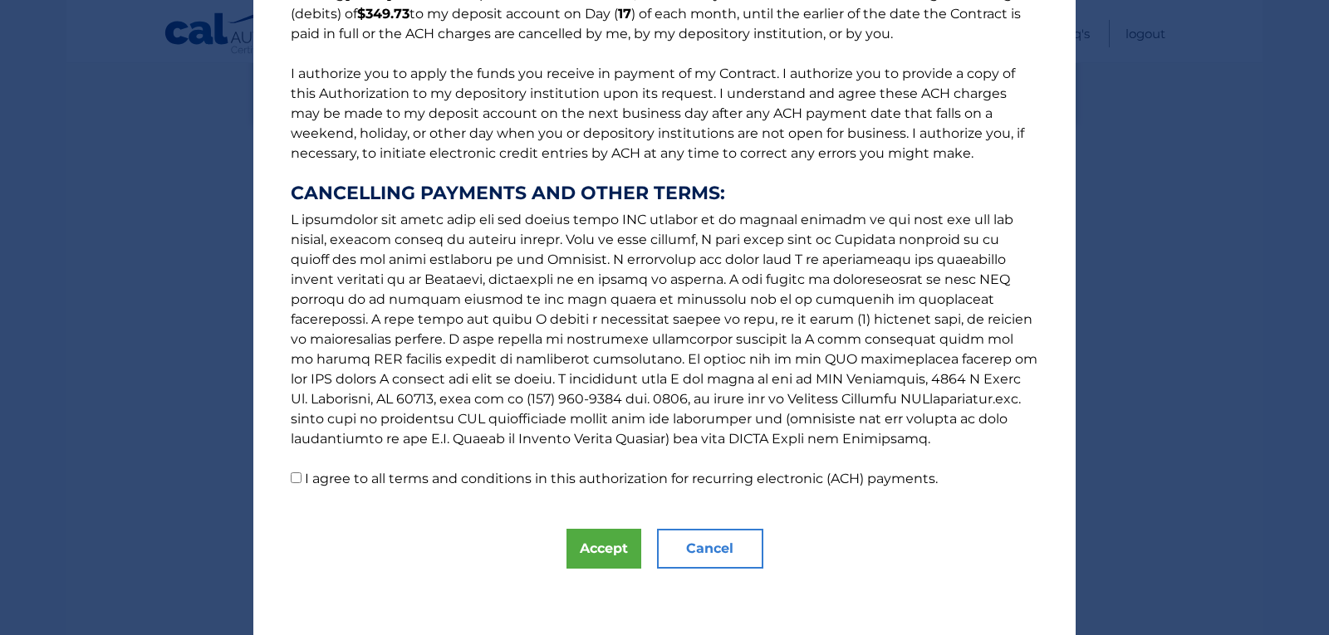
click at [280, 475] on p "The words "I" "me" and "my" mean any identified Customer who signs this Authori…" at bounding box center [664, 177] width 781 height 625
click at [292, 480] on input "I agree to all terms and conditions in this authorization for recurring electro…" at bounding box center [296, 478] width 11 height 11
checkbox input "true"
click at [610, 547] on button "Accept" at bounding box center [603, 549] width 75 height 40
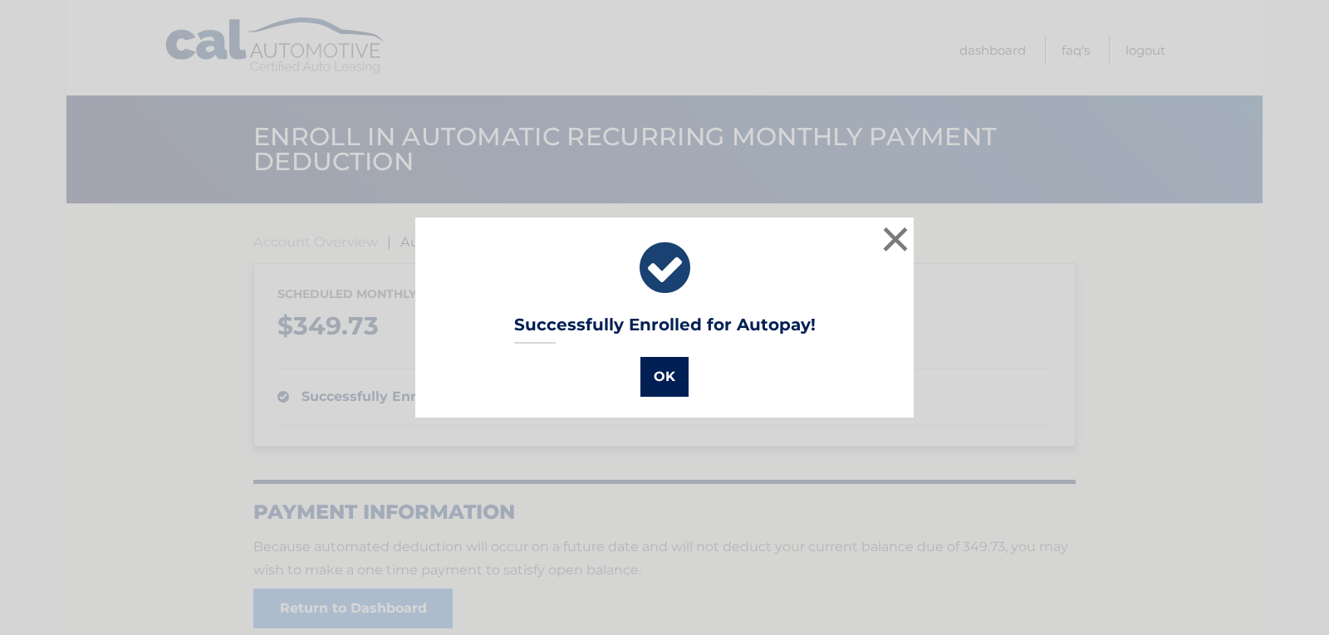
click at [650, 376] on button "OK" at bounding box center [664, 377] width 48 height 40
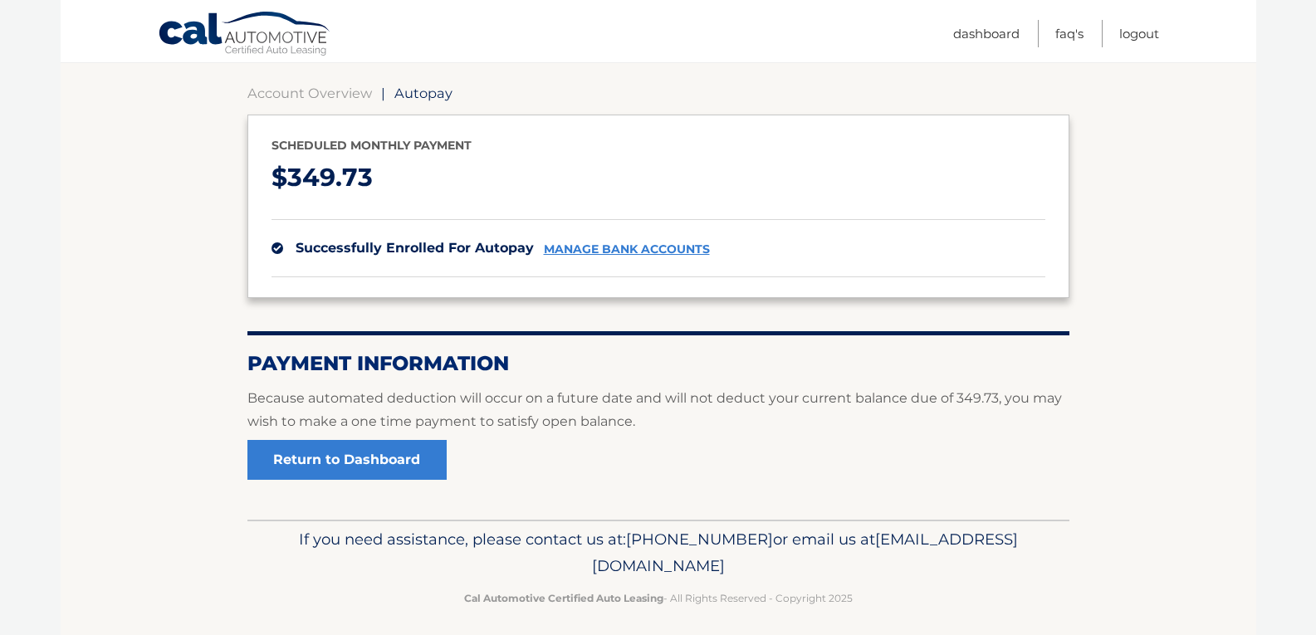
scroll to position [159, 0]
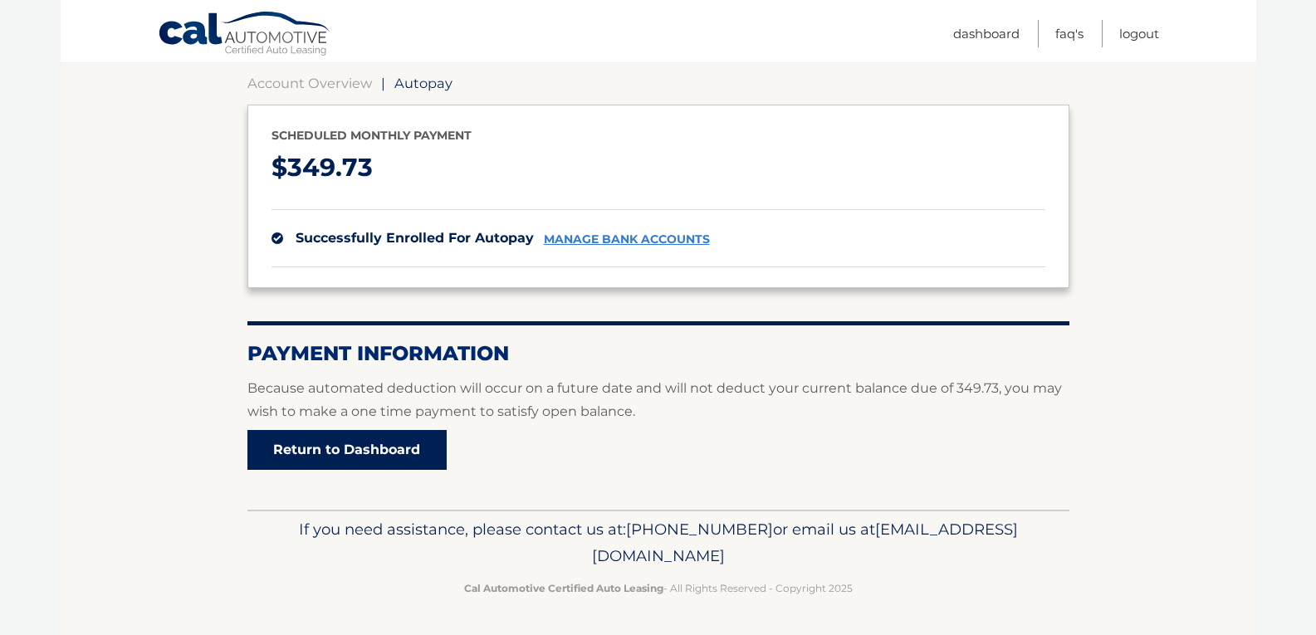
click at [321, 450] on link "Return to Dashboard" at bounding box center [347, 450] width 199 height 40
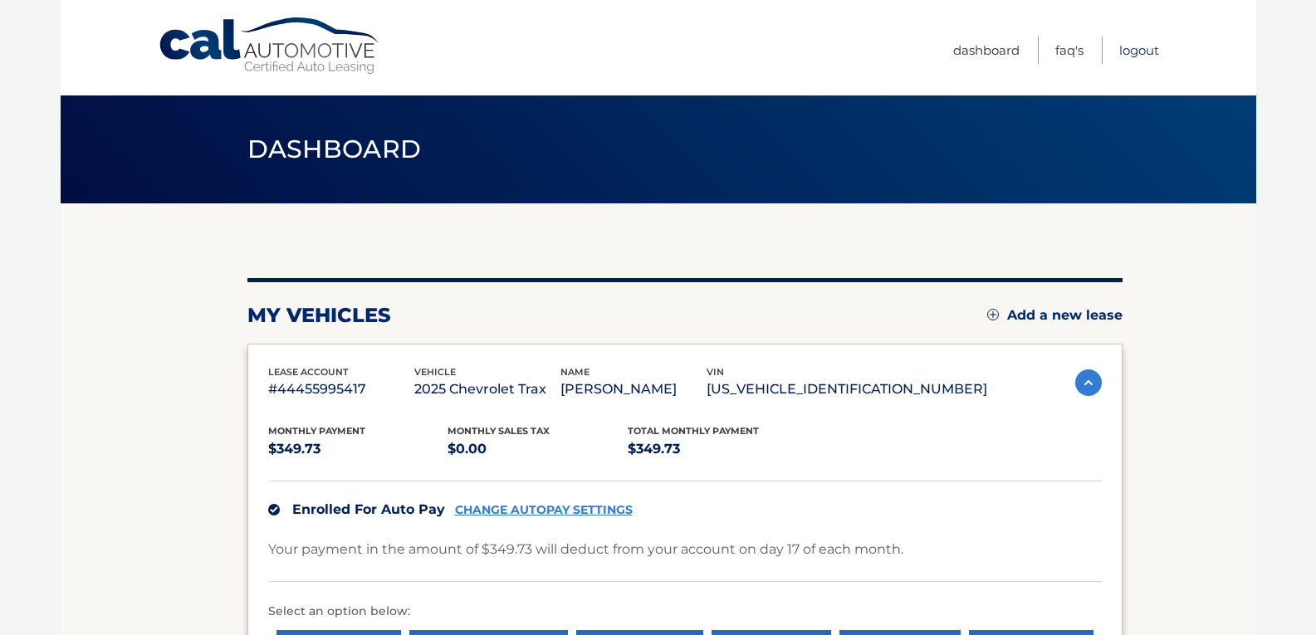
click at [1136, 52] on link "Logout" at bounding box center [1140, 50] width 40 height 27
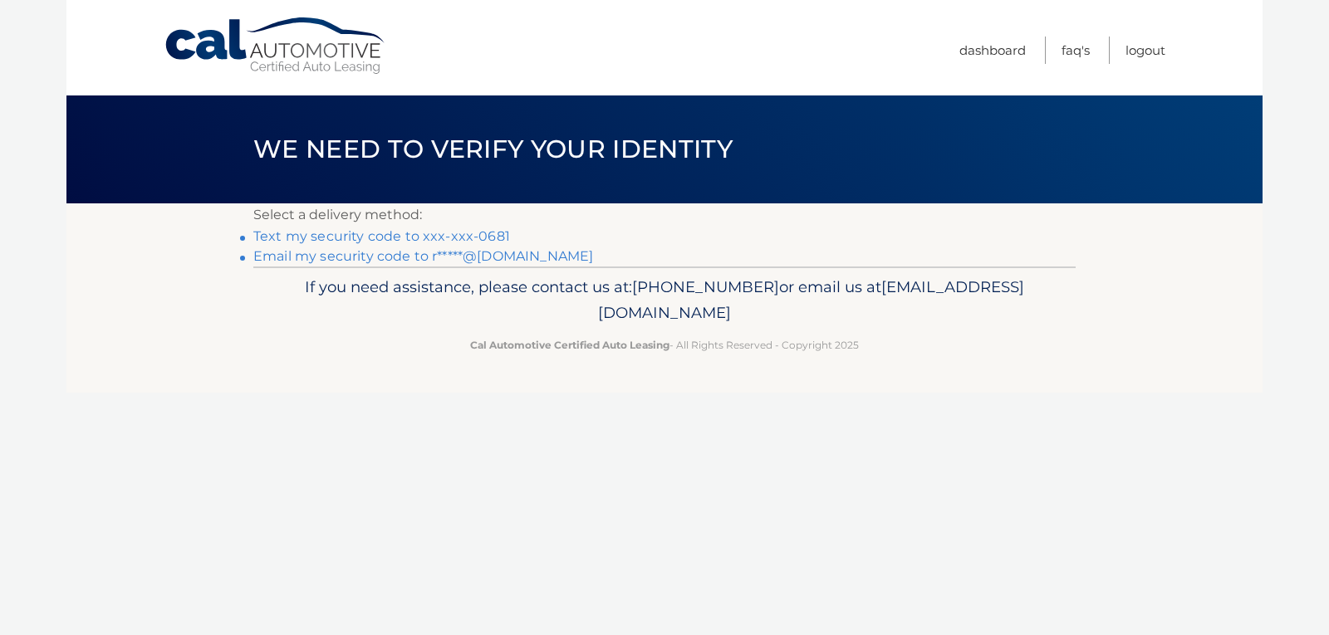
click at [319, 238] on link "Text my security code to xxx-xxx-0681" at bounding box center [381, 236] width 257 height 16
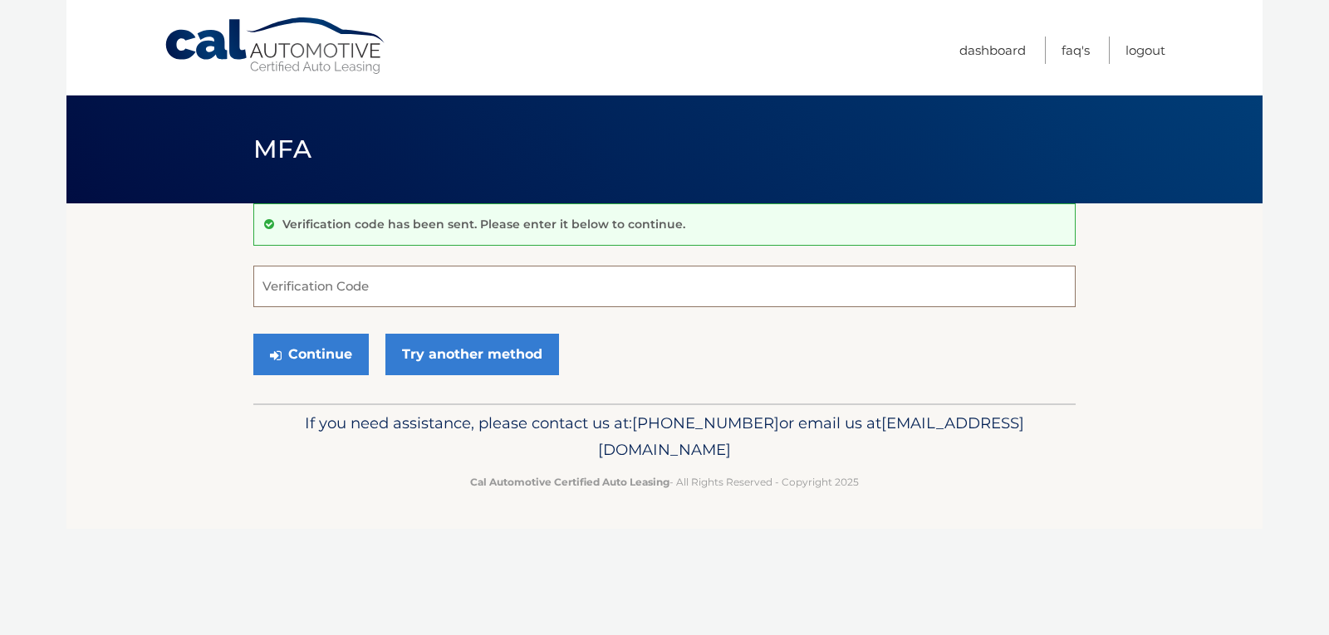
click at [333, 287] on input "Verification Code" at bounding box center [664, 287] width 822 height 42
type input "417795"
click at [287, 351] on button "Continue" at bounding box center [310, 355] width 115 height 42
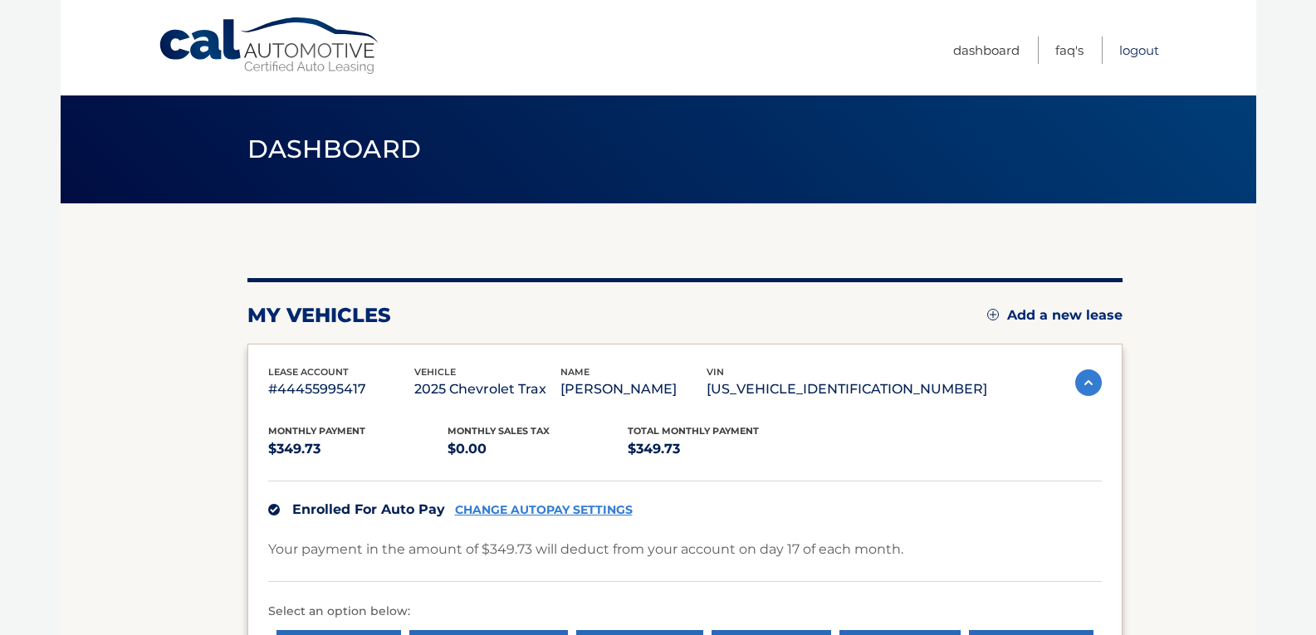
click at [1131, 46] on link "Logout" at bounding box center [1140, 50] width 40 height 27
